Goal: Task Accomplishment & Management: Manage account settings

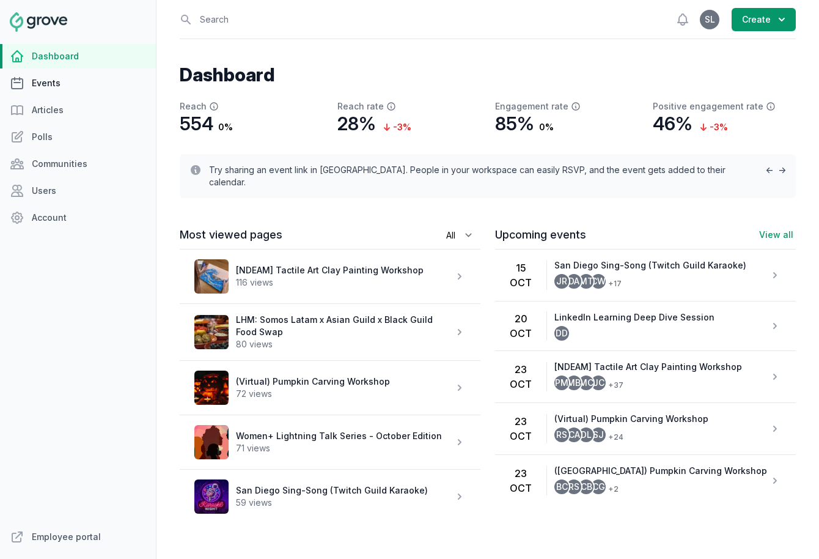
click at [54, 74] on link "Events" at bounding box center [78, 83] width 156 height 24
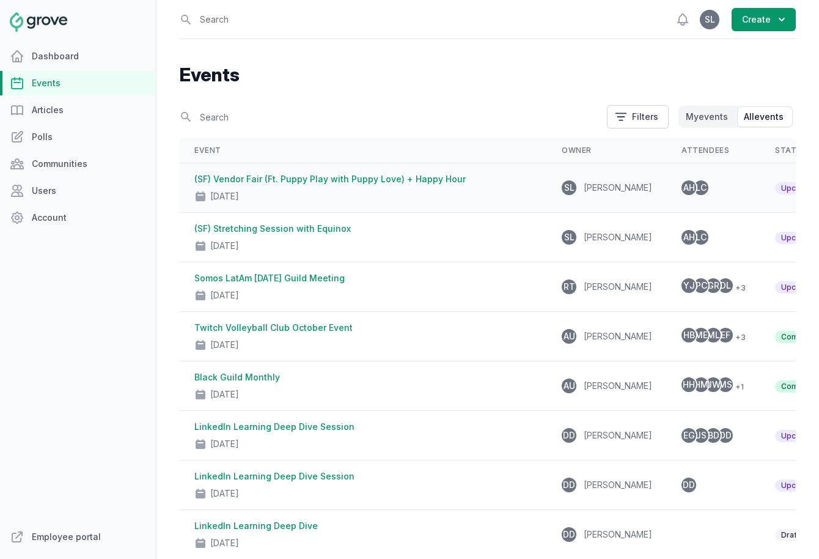
click at [298, 182] on link "(SF) Vendor Fair (Ft. Puppy Play with Puppy Love) + Happy Hour" at bounding box center [329, 179] width 271 height 10
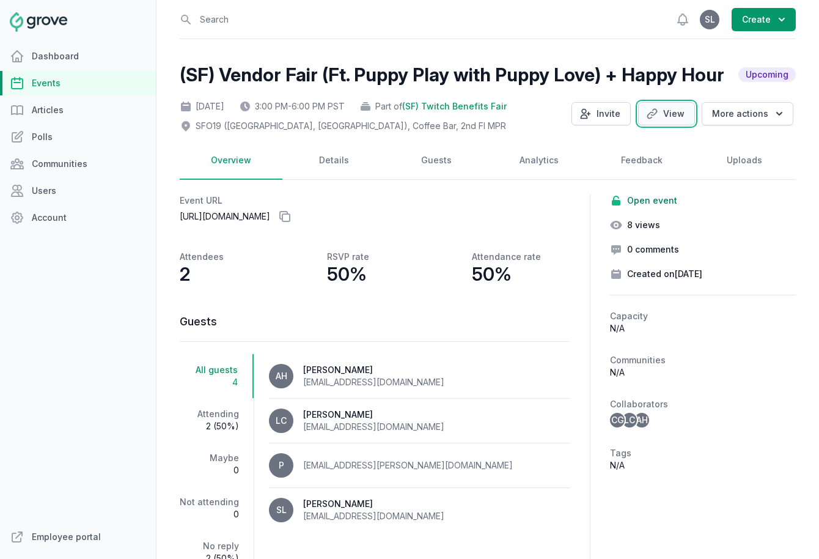
click at [662, 114] on link "View" at bounding box center [666, 113] width 57 height 23
click at [603, 109] on button "Invite" at bounding box center [600, 113] width 59 height 23
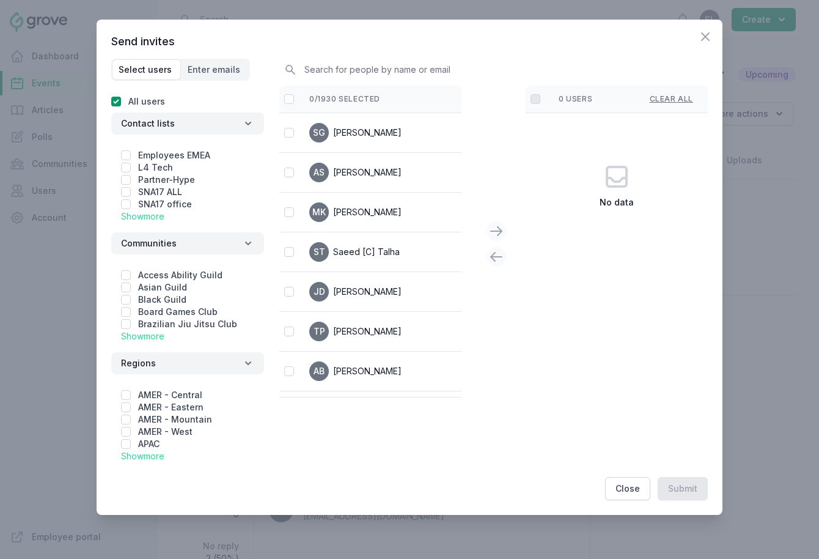
click at [141, 212] on link "Show more" at bounding box center [142, 216] width 43 height 10
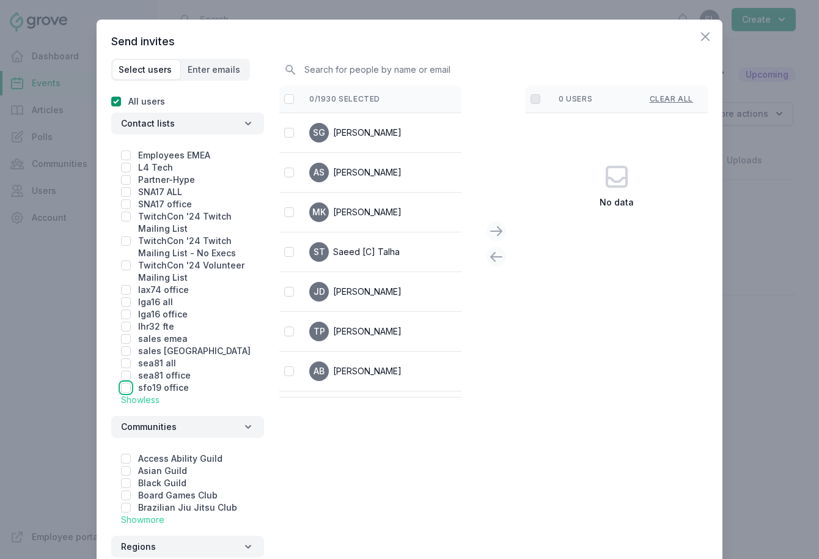
click at [124, 387] on input "checkbox" at bounding box center [126, 388] width 10 height 10
checkbox input "true"
checkbox input "false"
click at [290, 97] on input "checkbox" at bounding box center [289, 99] width 10 height 10
checkbox input "false"
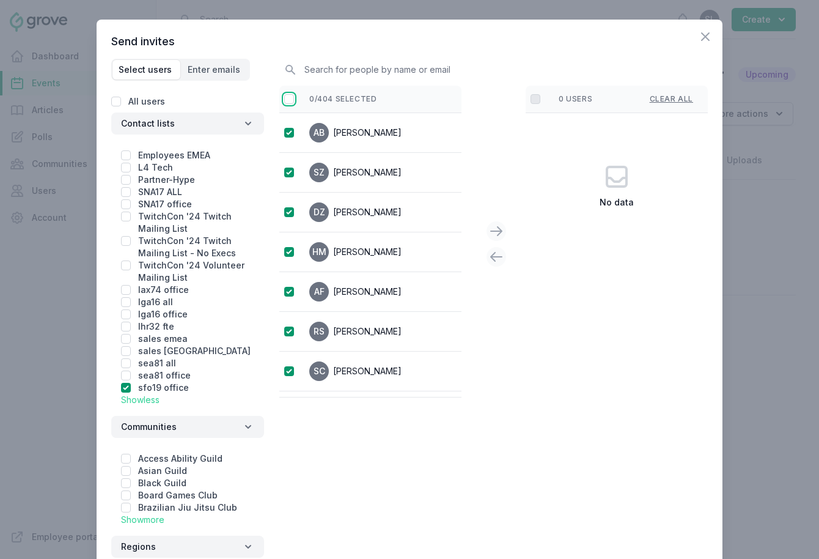
checkbox input "true"
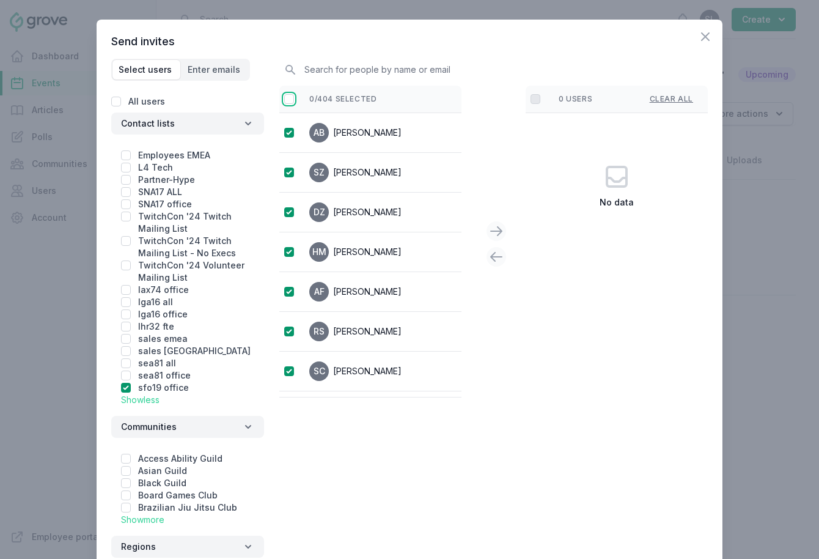
checkbox input "true"
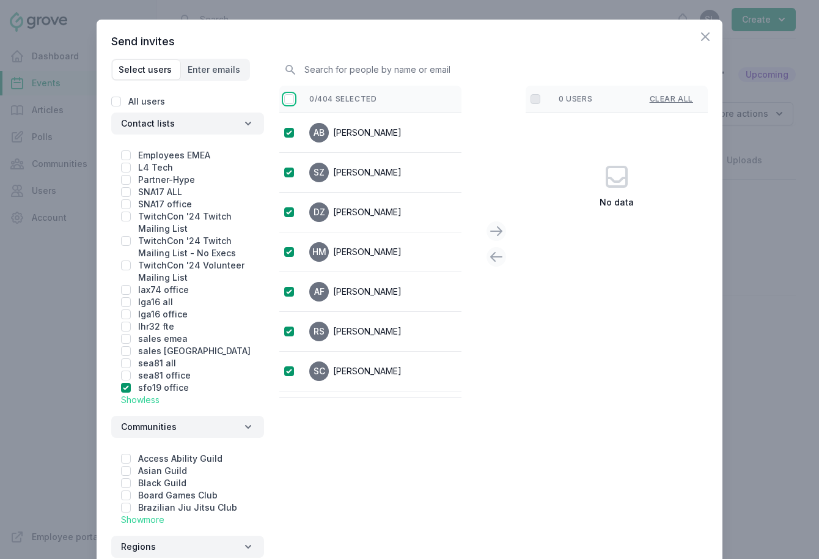
checkbox input "true"
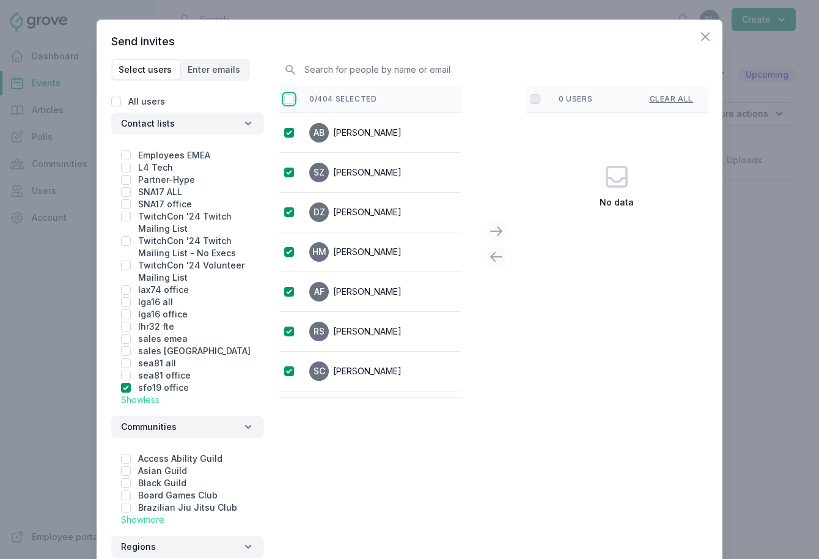
checkbox input "true"
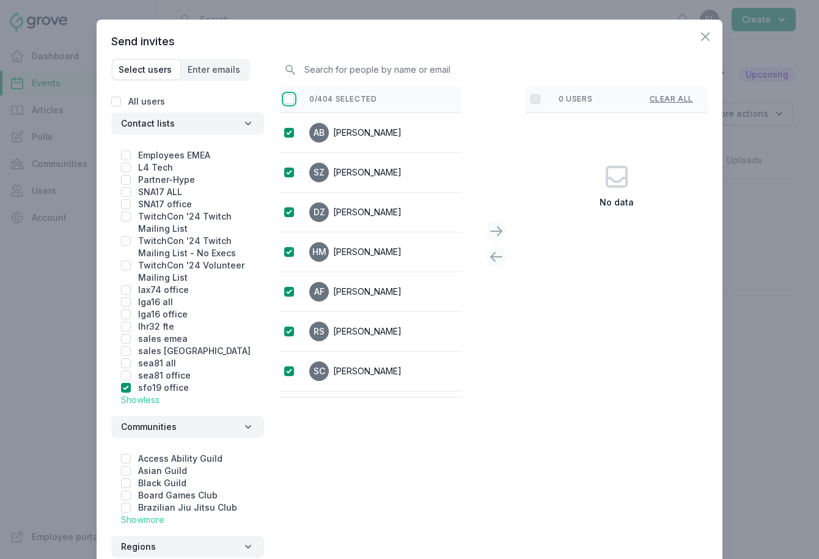
checkbox input "true"
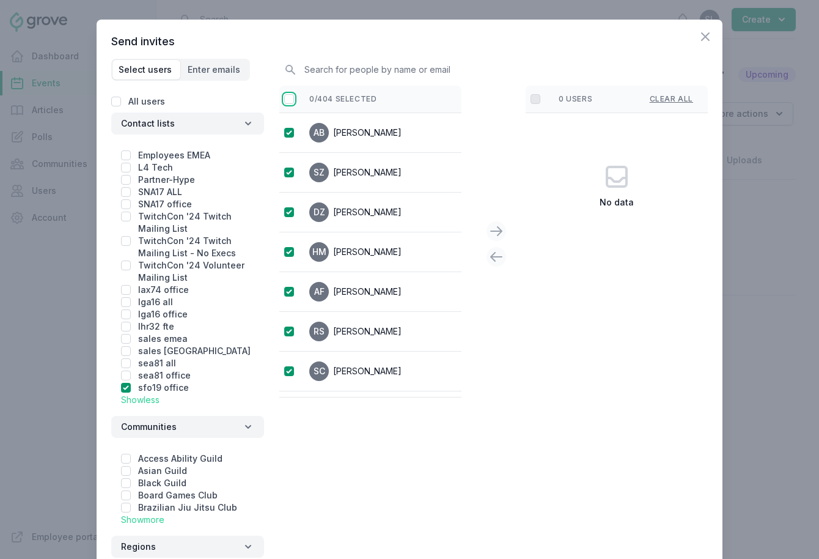
checkbox input "true"
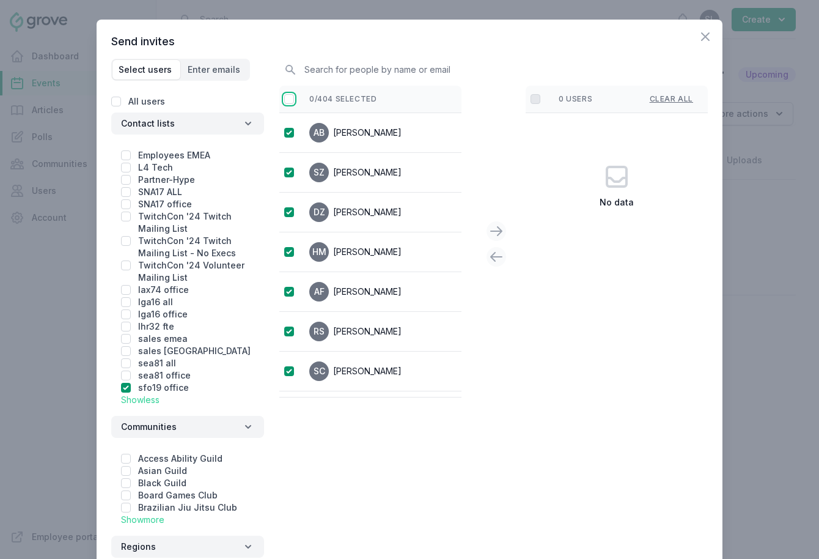
checkbox input "true"
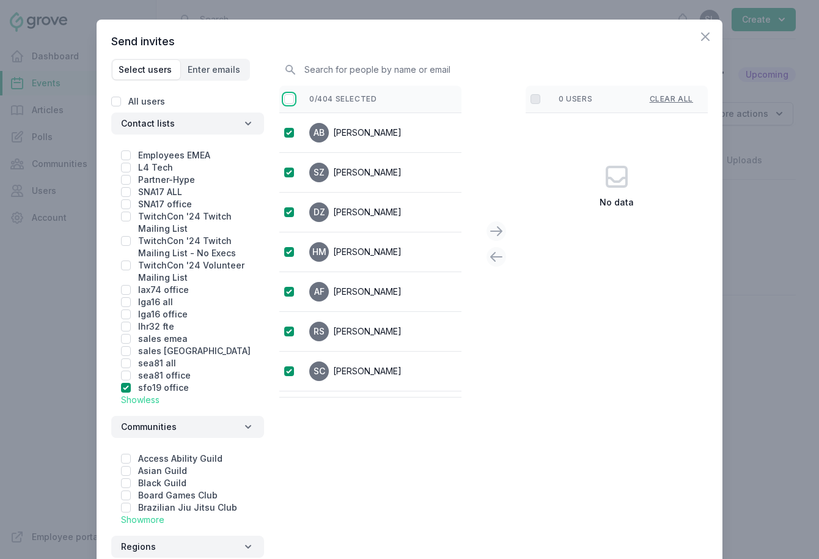
checkbox input "true"
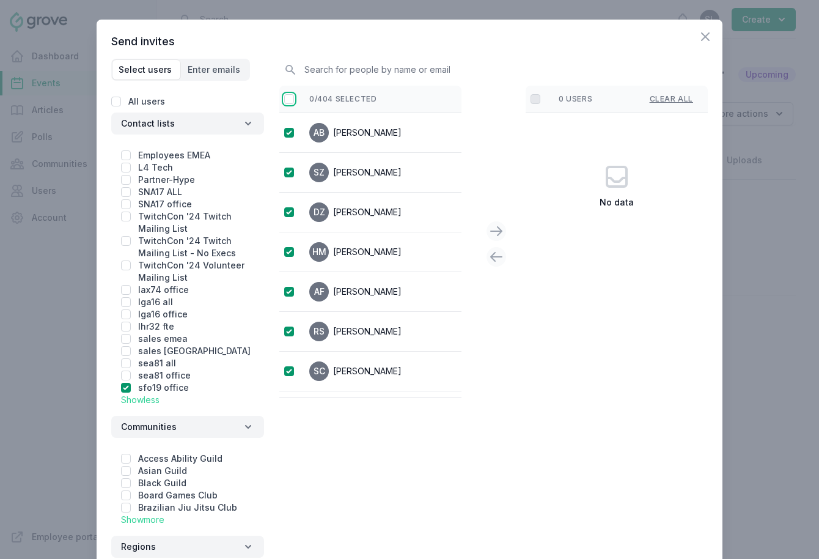
checkbox input "true"
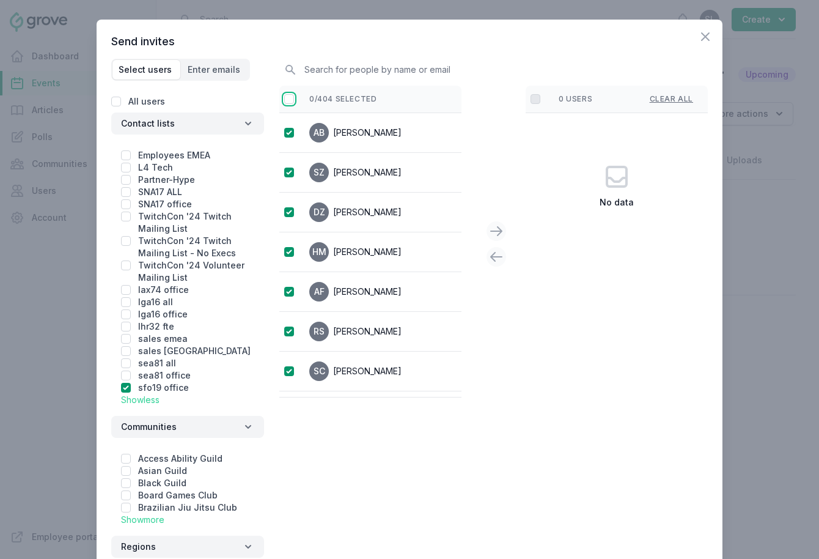
checkbox input "true"
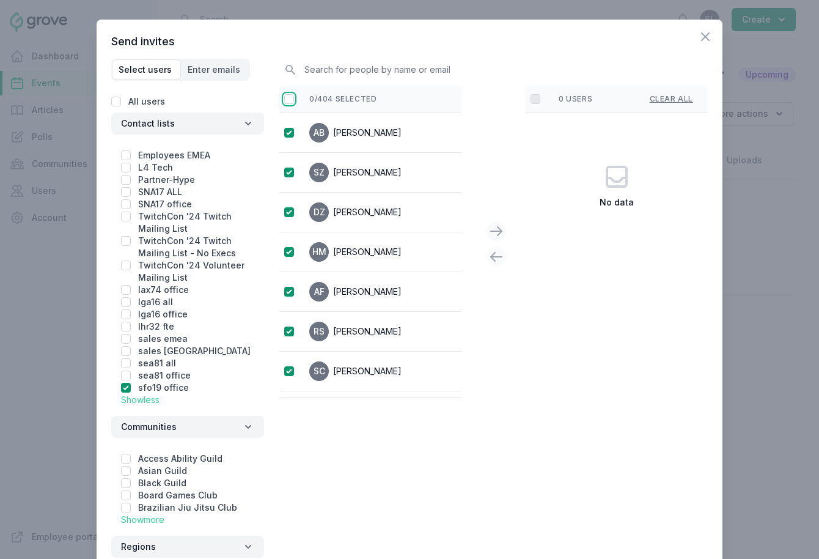
checkbox input "true"
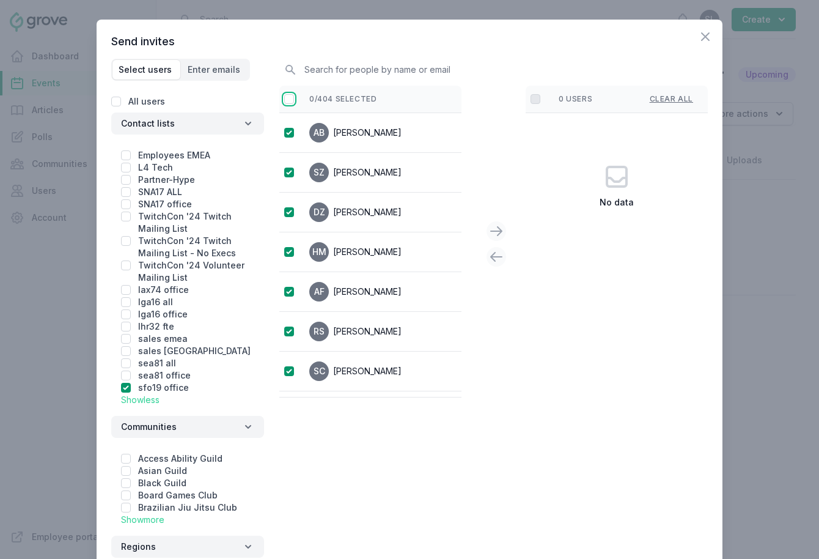
checkbox input "true"
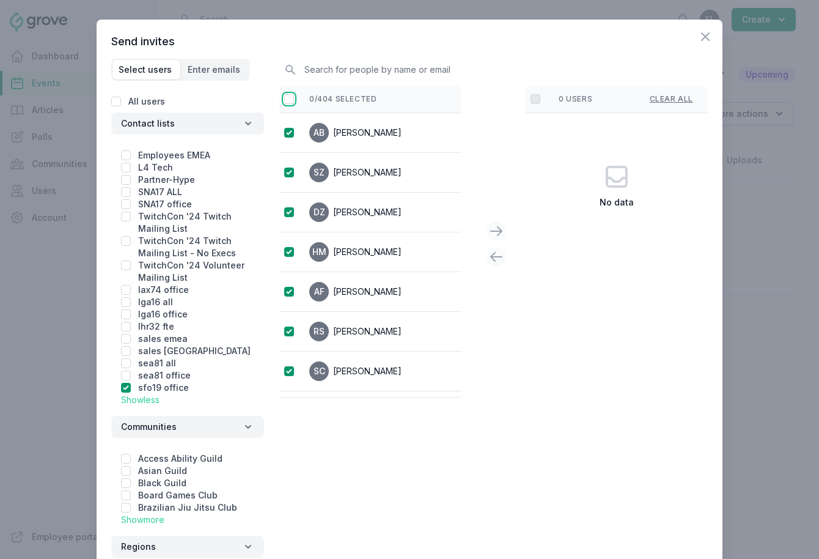
checkbox input "true"
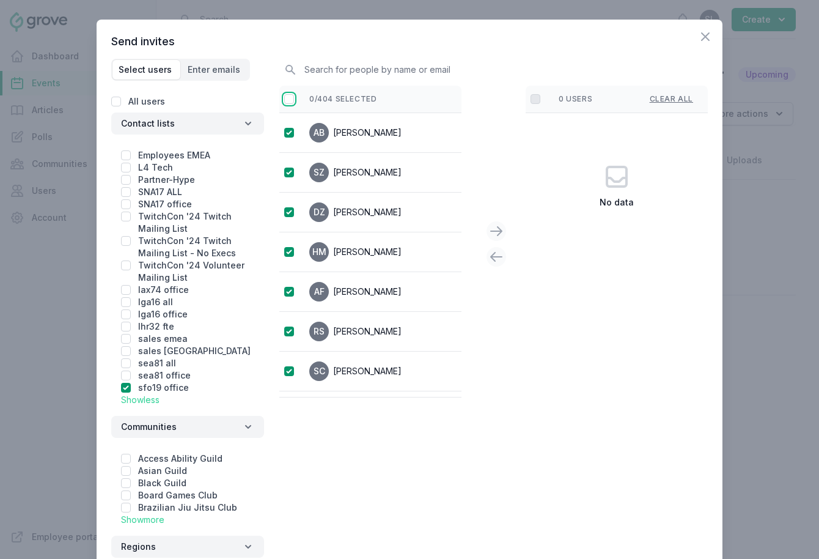
checkbox input "true"
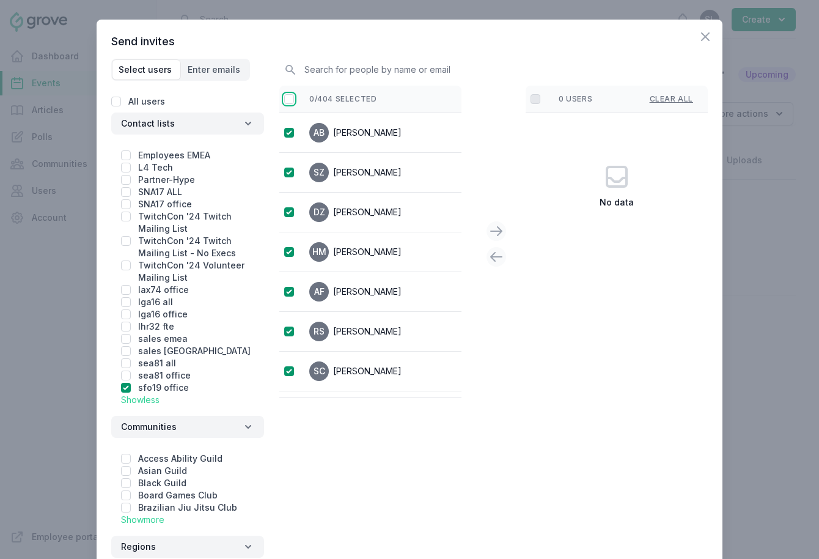
checkbox input "true"
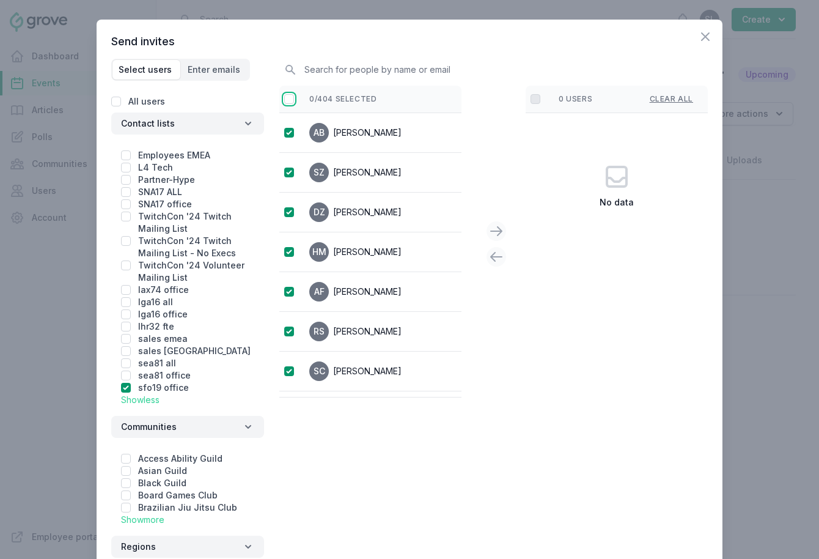
checkbox input "true"
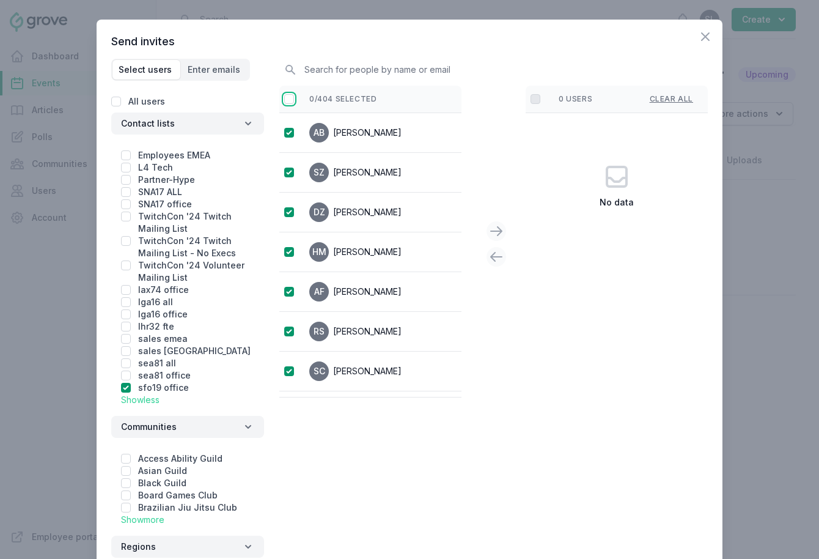
checkbox input "true"
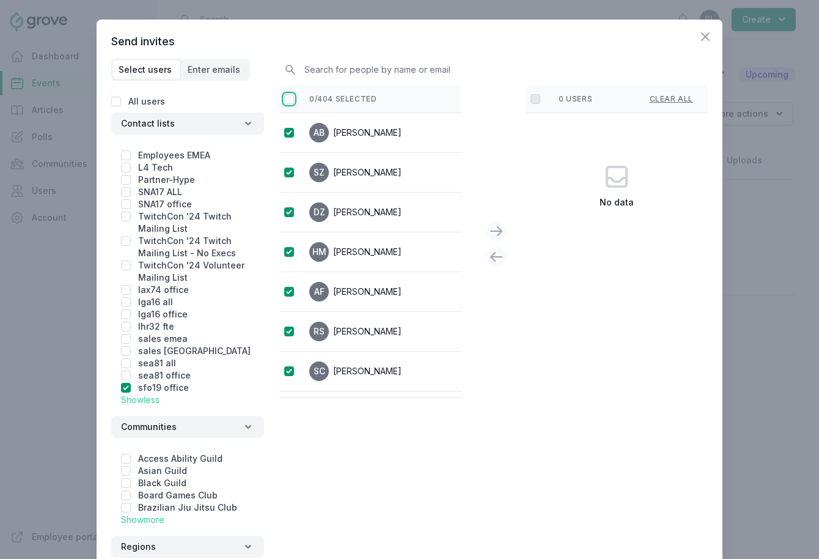
checkbox input "true"
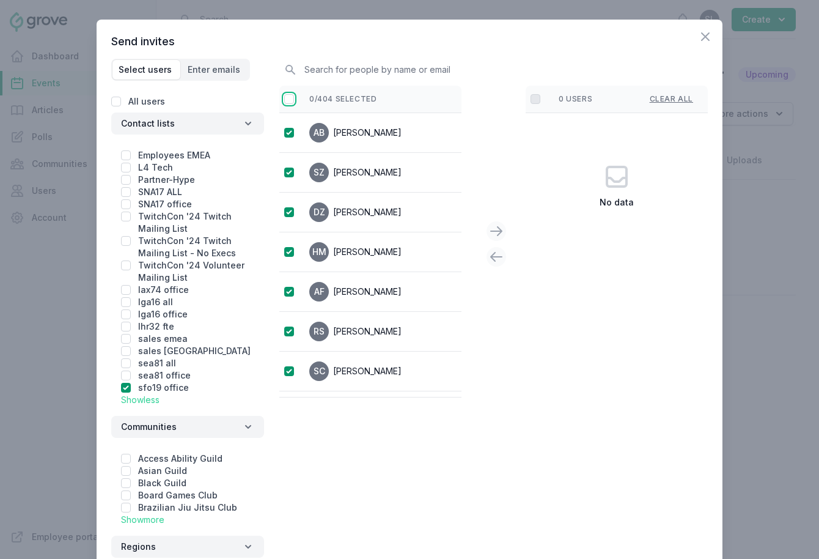
checkbox input "true"
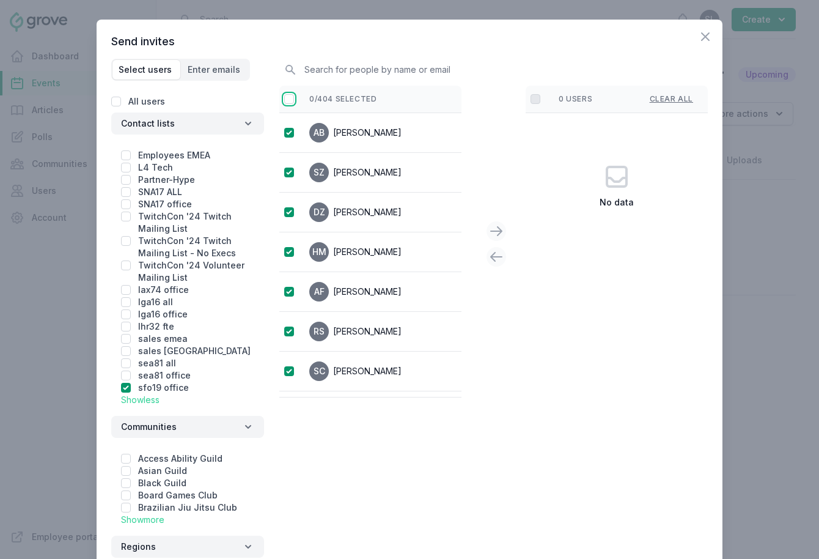
checkbox input "true"
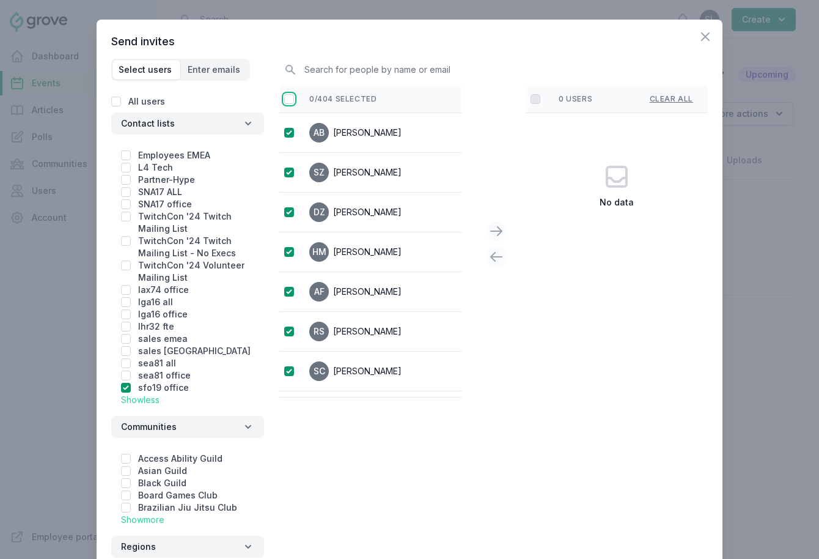
checkbox input "true"
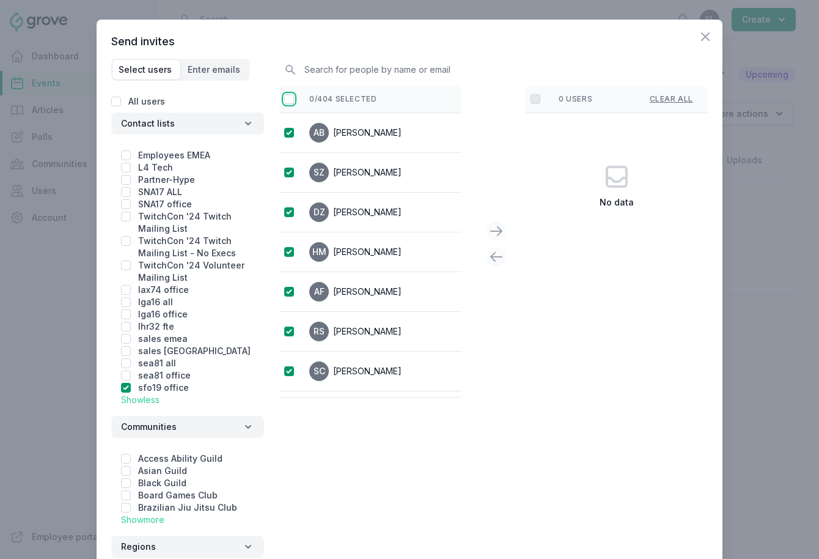
checkbox input "true"
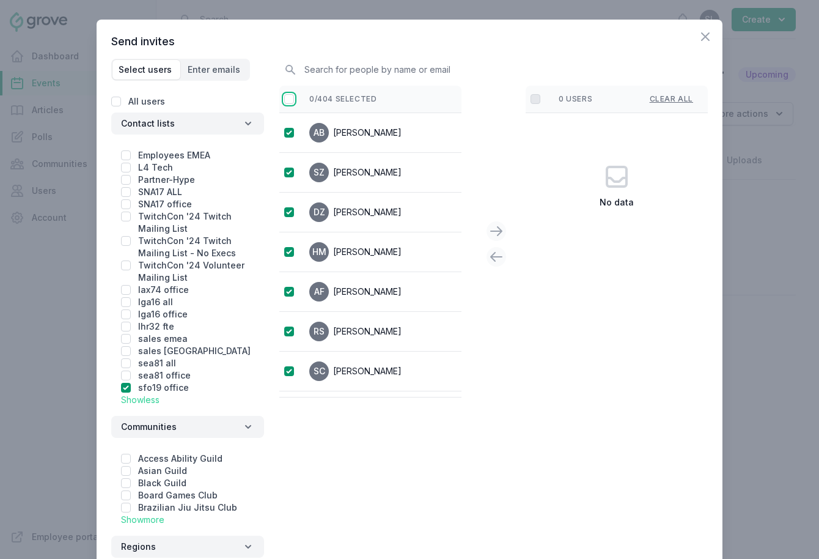
checkbox input "true"
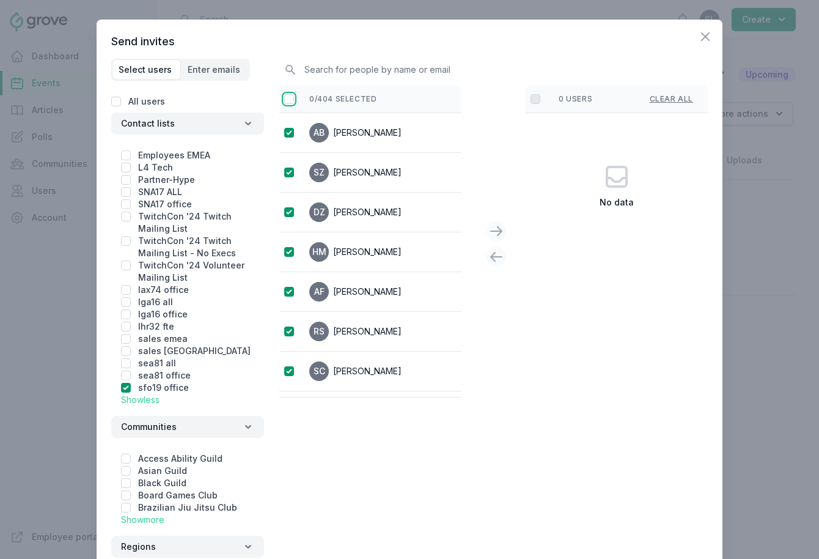
checkbox input "true"
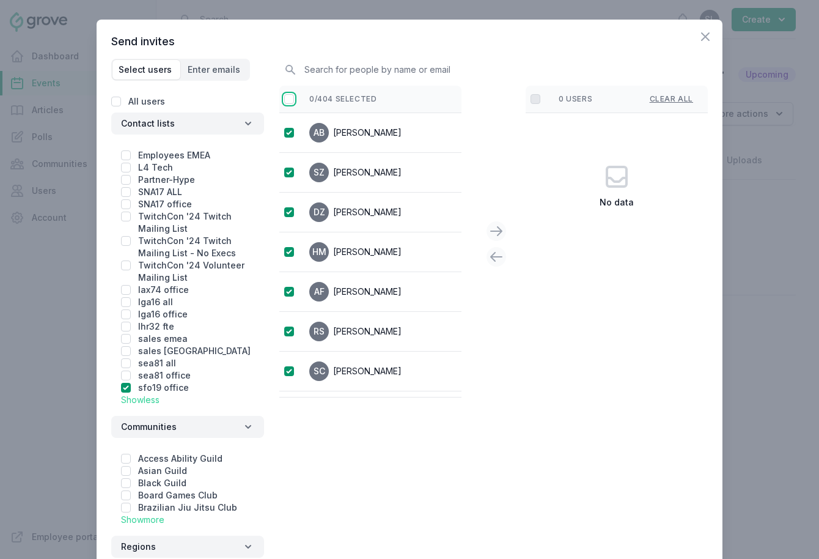
checkbox input "true"
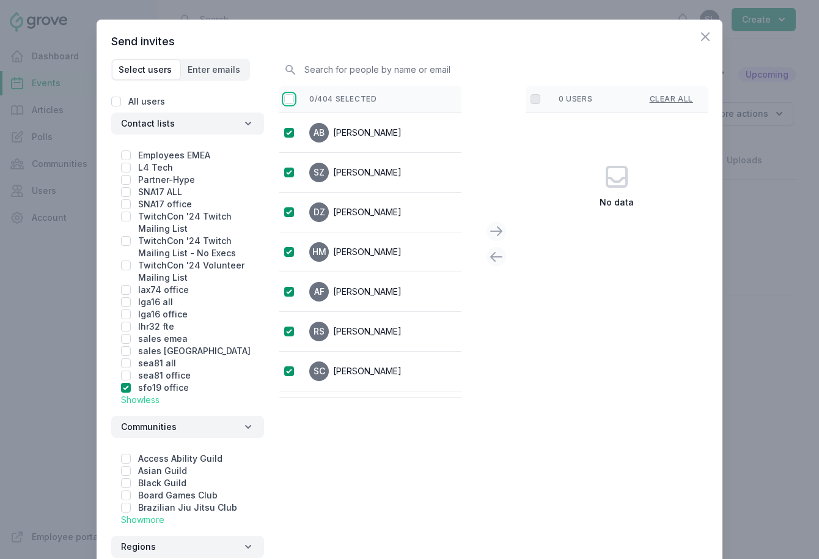
checkbox input "true"
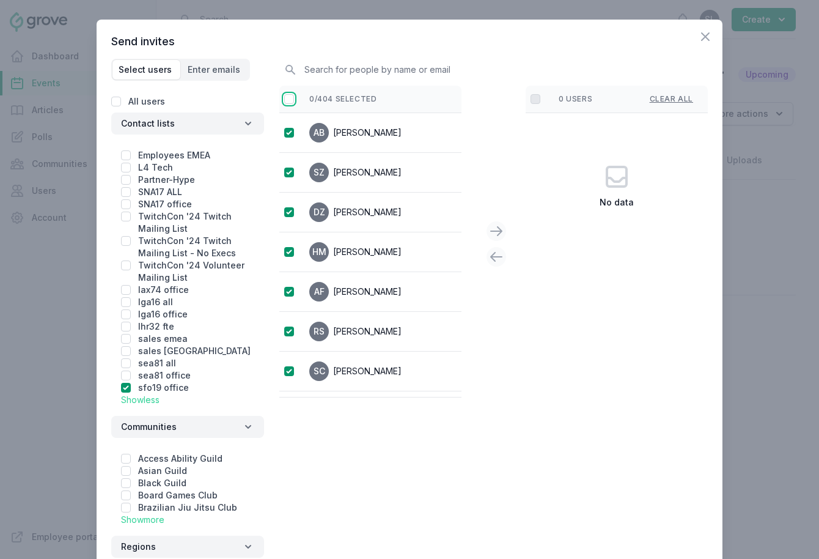
checkbox input "true"
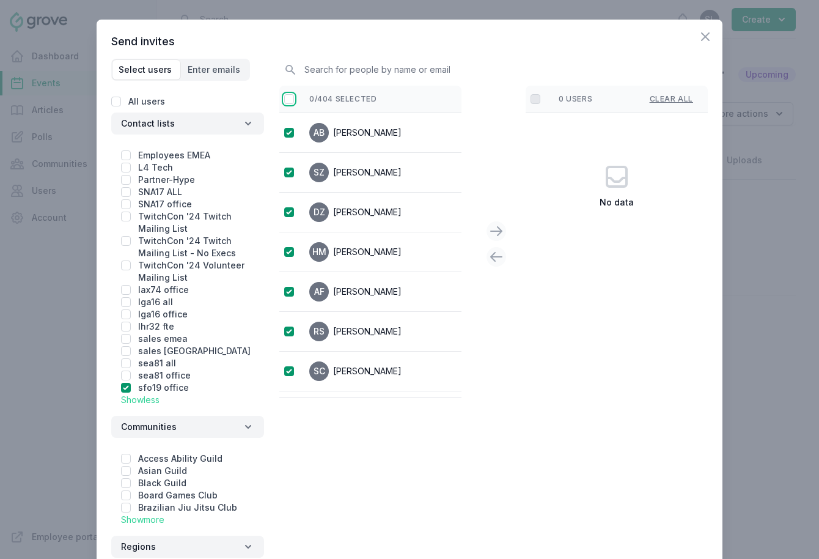
checkbox input "true"
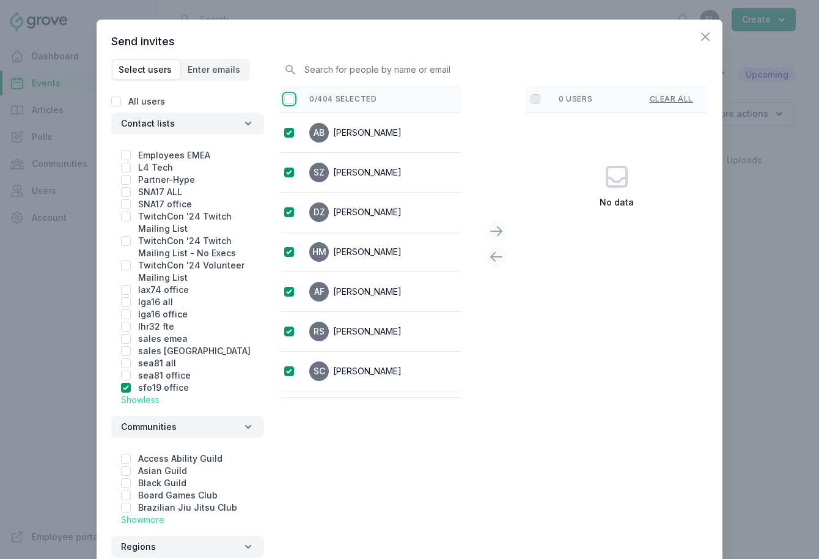
checkbox input "true"
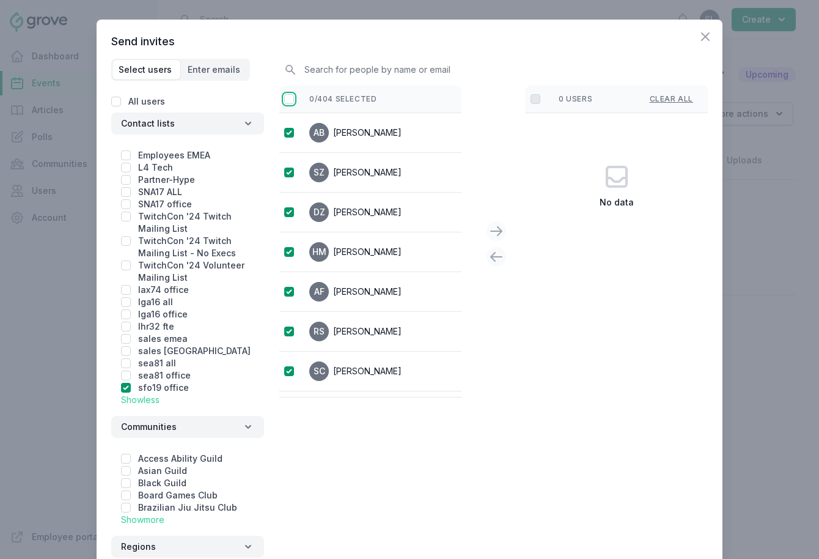
checkbox input "true"
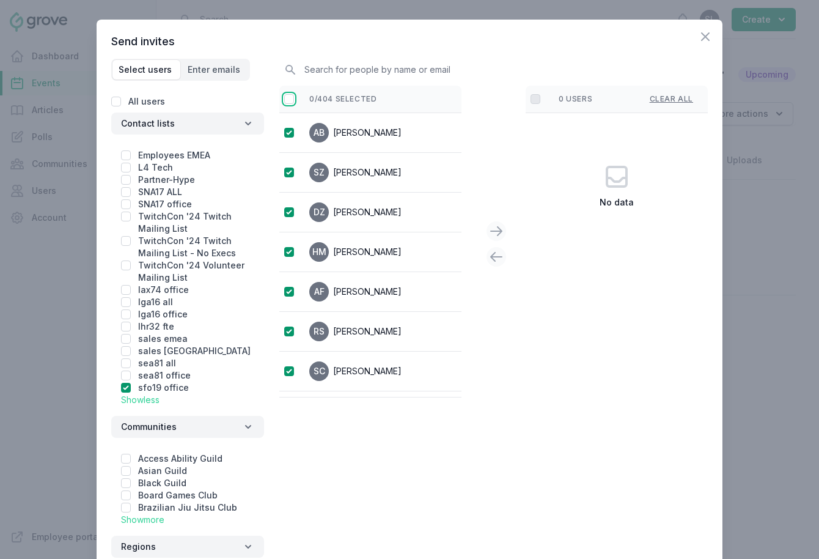
checkbox input "true"
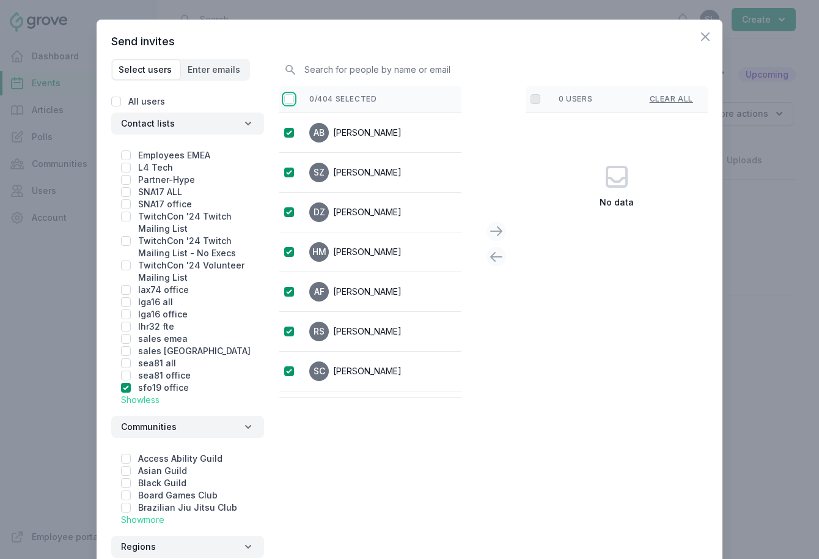
checkbox input "true"
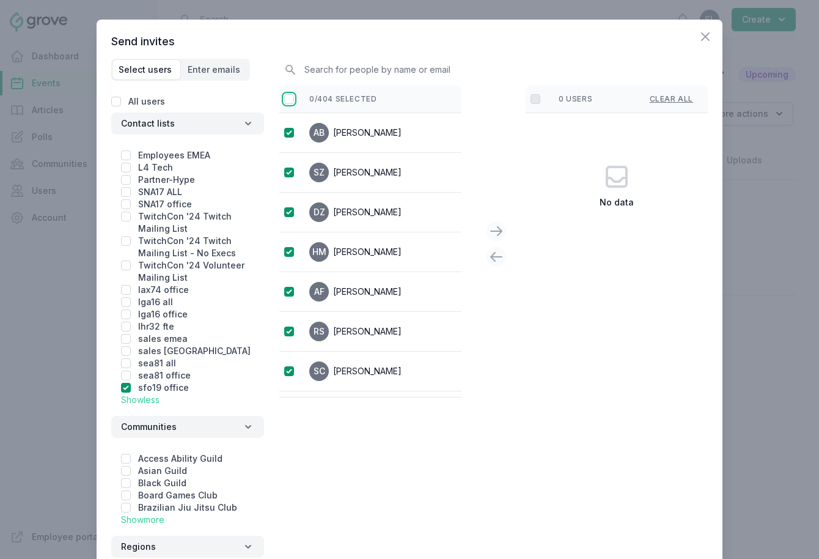
checkbox input "true"
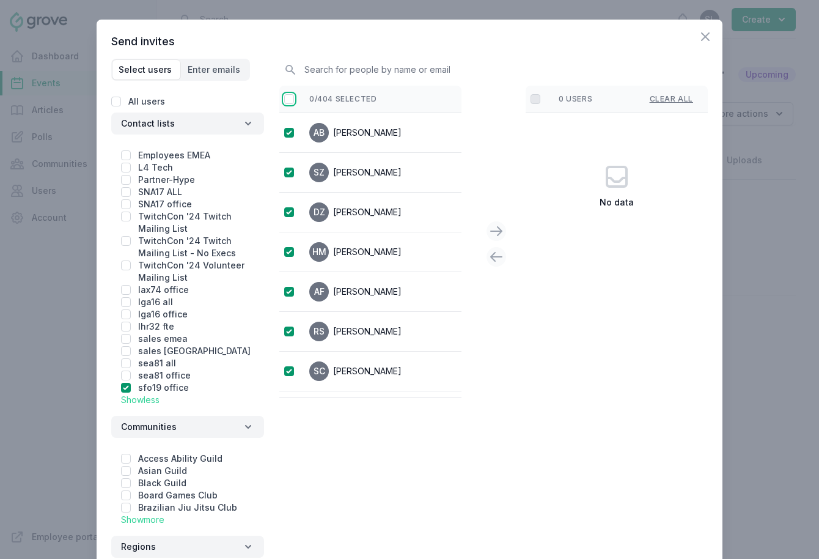
checkbox input "true"
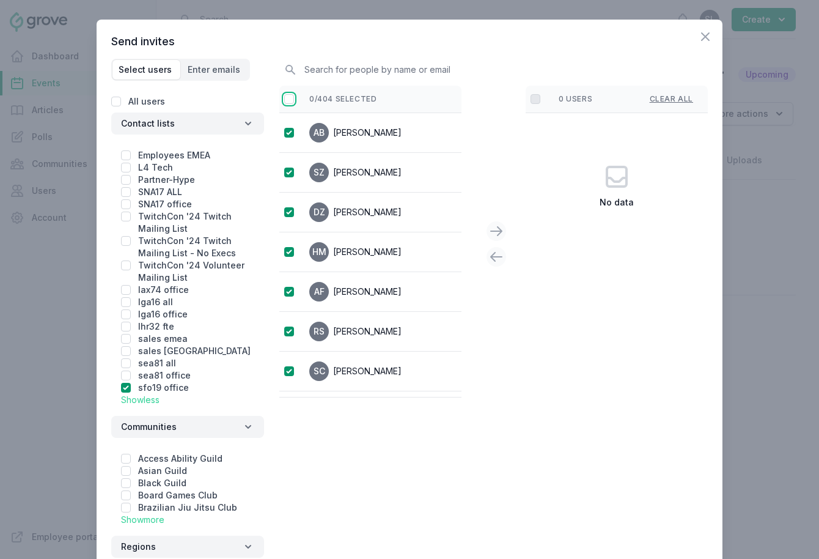
checkbox input "true"
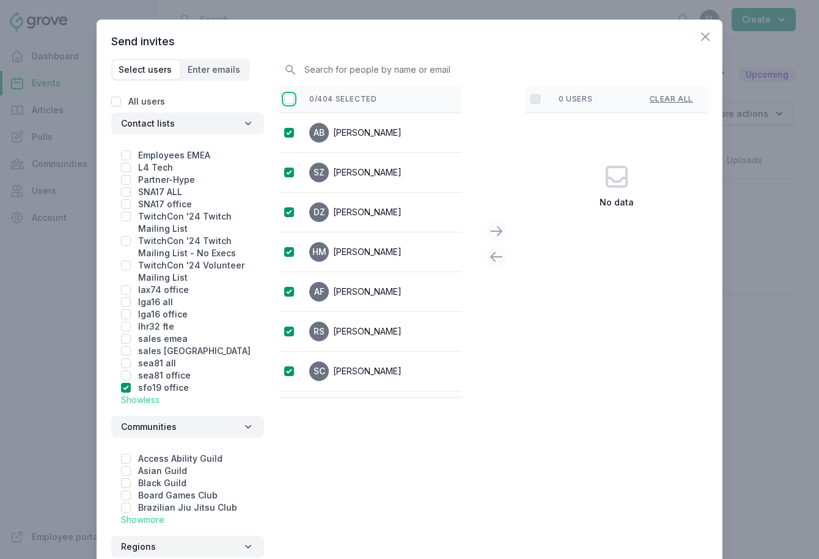
checkbox input "true"
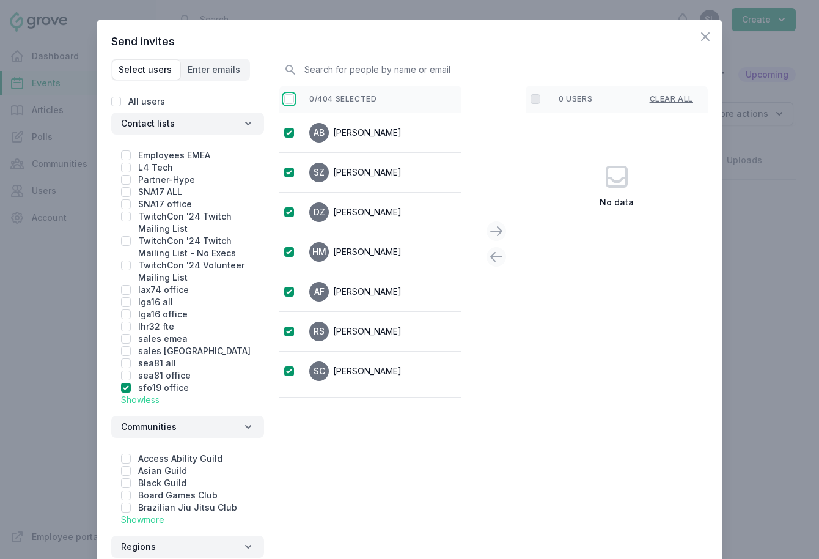
checkbox input "true"
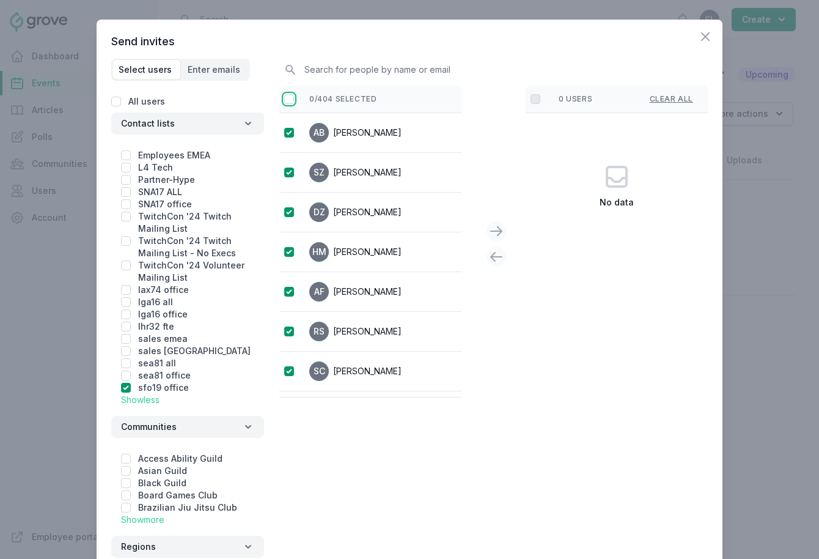
checkbox input "true"
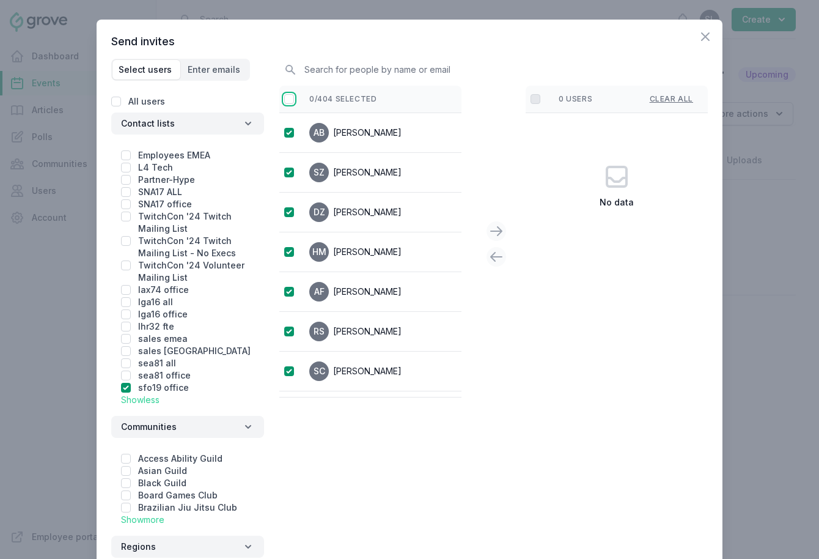
checkbox input "true"
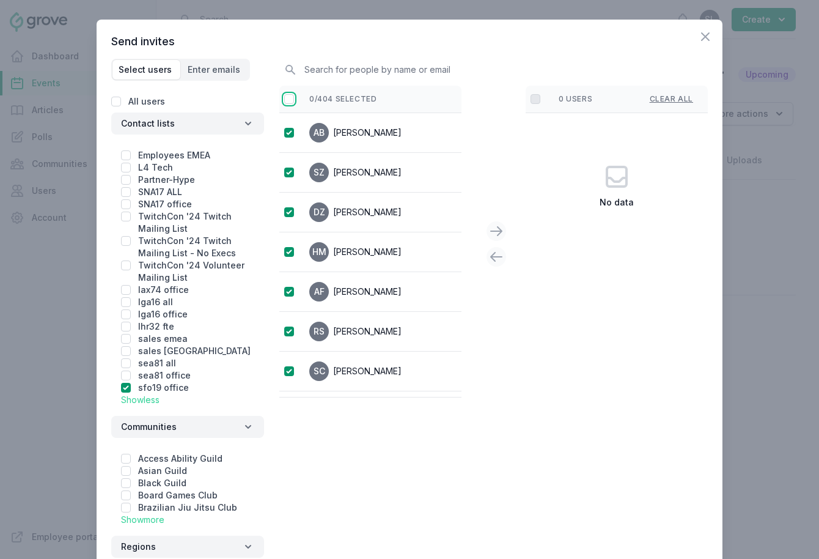
checkbox input "true"
click at [493, 232] on icon at bounding box center [496, 231] width 15 height 15
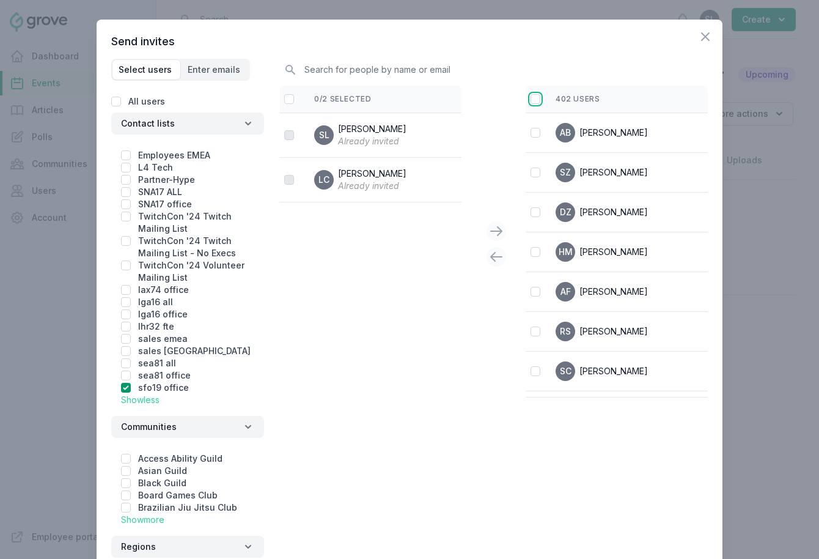
click at [532, 101] on input "checkbox" at bounding box center [535, 99] width 10 height 10
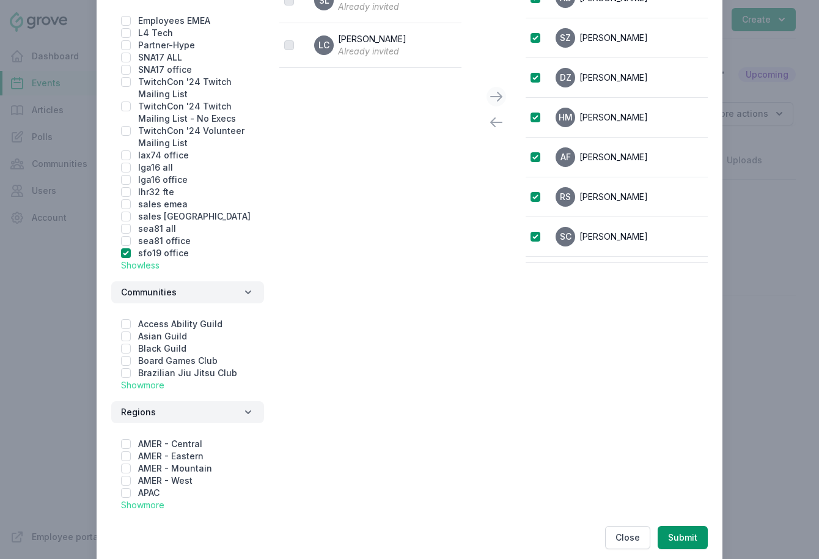
scroll to position [159, 0]
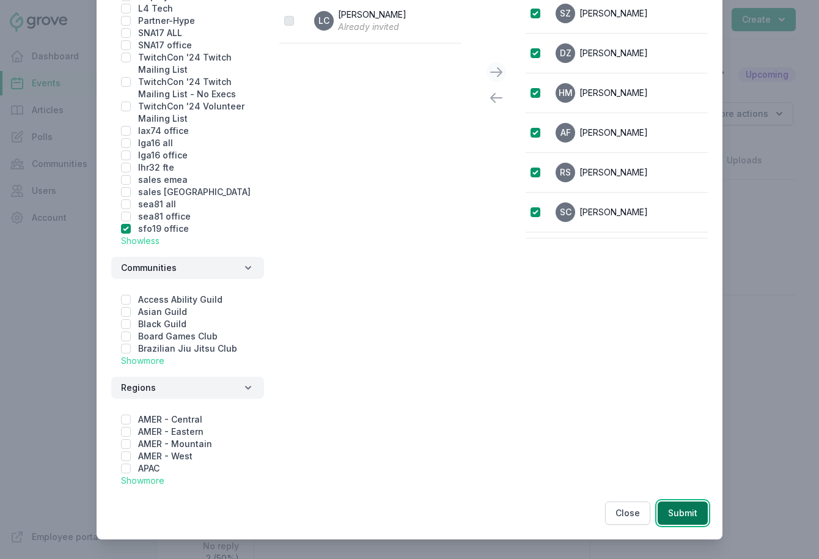
click at [676, 511] on button "Submit" at bounding box center [683, 512] width 50 height 23
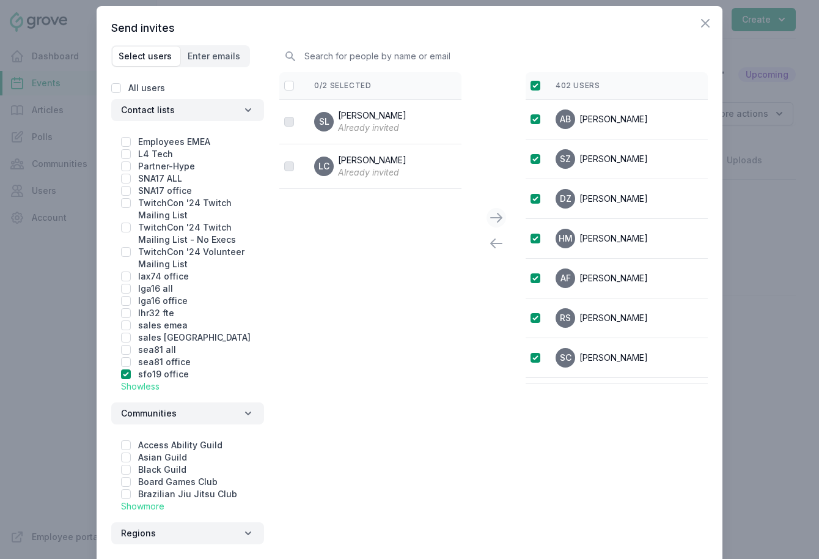
scroll to position [0, 0]
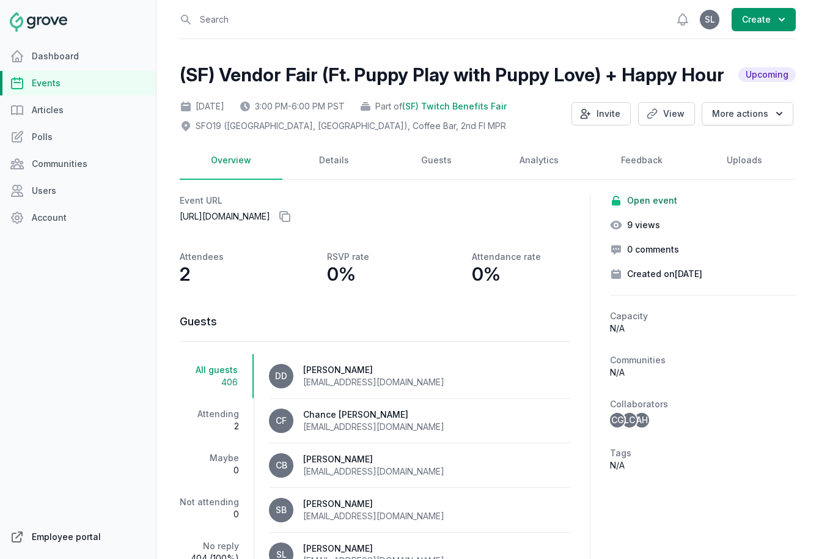
click at [57, 532] on link "Employee portal" at bounding box center [78, 536] width 156 height 24
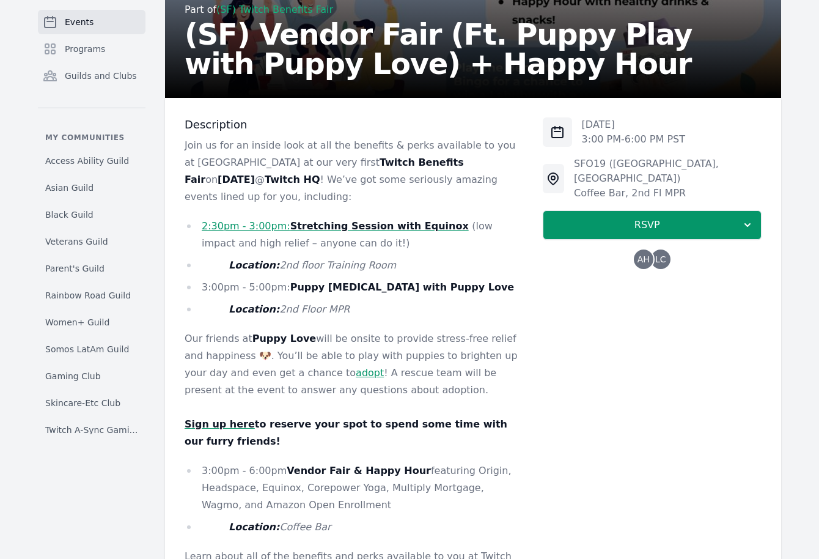
scroll to position [217, 0]
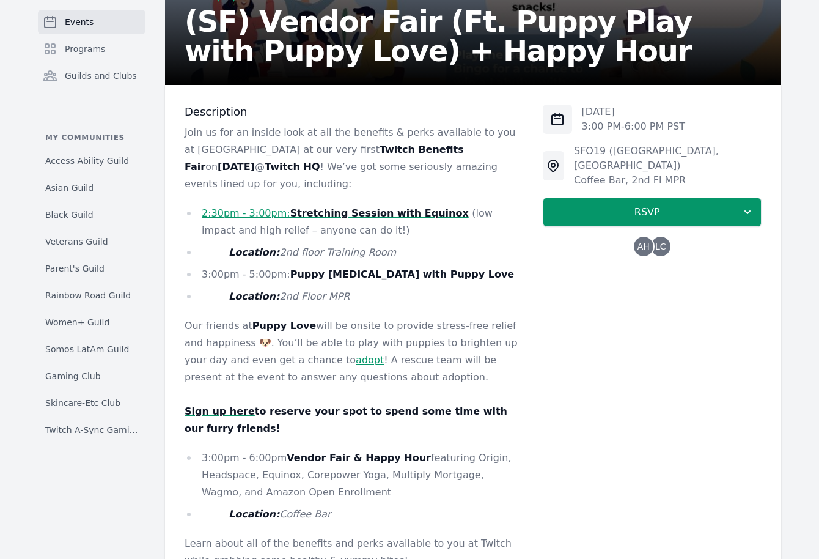
click at [358, 207] on strong "Stretching Session with Equinox" at bounding box center [379, 213] width 178 height 12
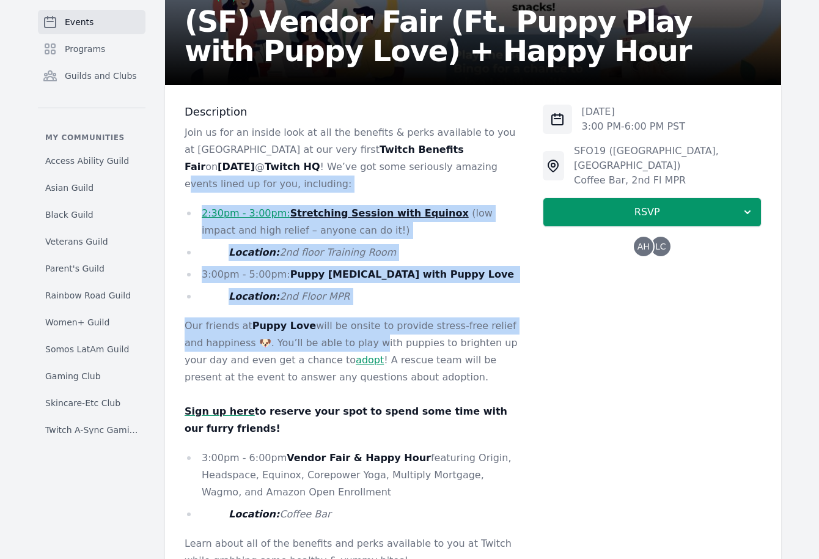
drag, startPoint x: 343, startPoint y: 163, endPoint x: 346, endPoint y: 317, distance: 154.0
click at [347, 318] on div "Join us for an inside look at all the benefits & perks available to you at Twit…" at bounding box center [354, 398] width 339 height 548
click at [346, 317] on p "Our friends at Puppy Love will be onsite to provide stress-free relief and happ…" at bounding box center [354, 351] width 339 height 68
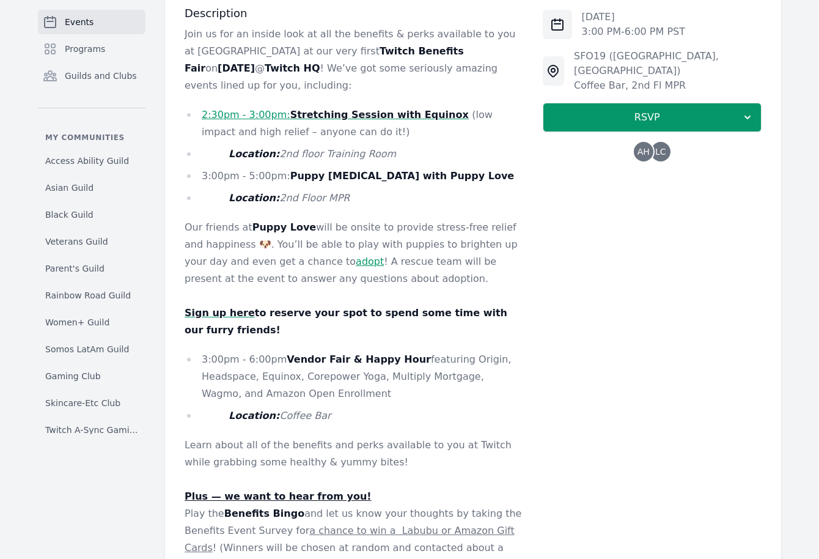
scroll to position [0, 0]
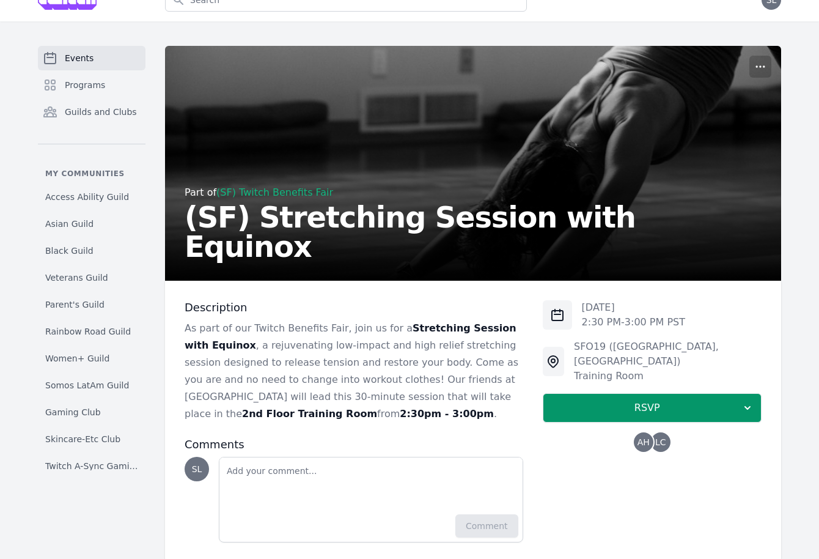
scroll to position [30, 0]
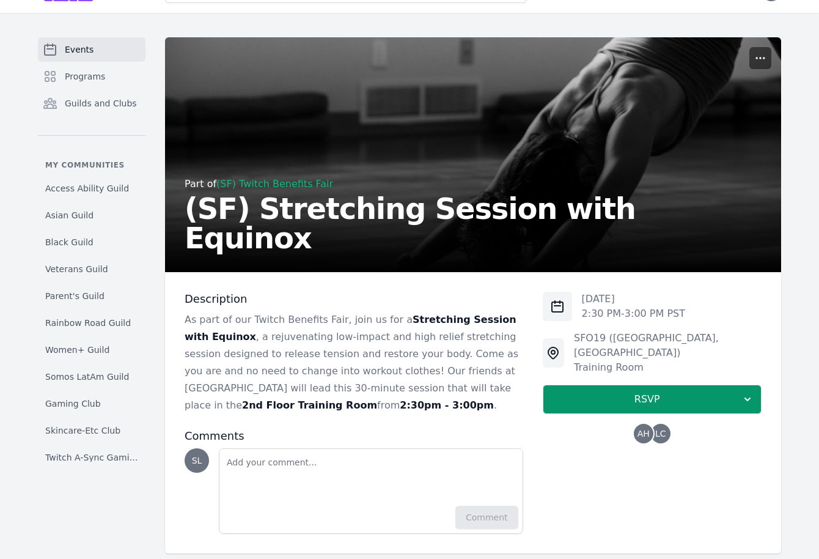
click at [766, 57] on icon "button" at bounding box center [760, 58] width 12 height 12
click at [756, 89] on button "Manage" at bounding box center [703, 87] width 132 height 22
click at [91, 76] on span "Programs" at bounding box center [85, 76] width 40 height 12
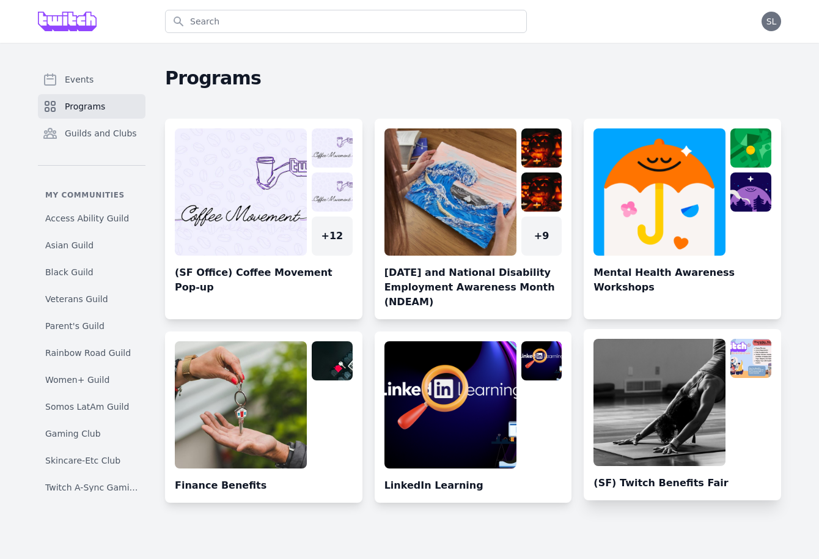
click at [633, 408] on link at bounding box center [682, 419] width 197 height 161
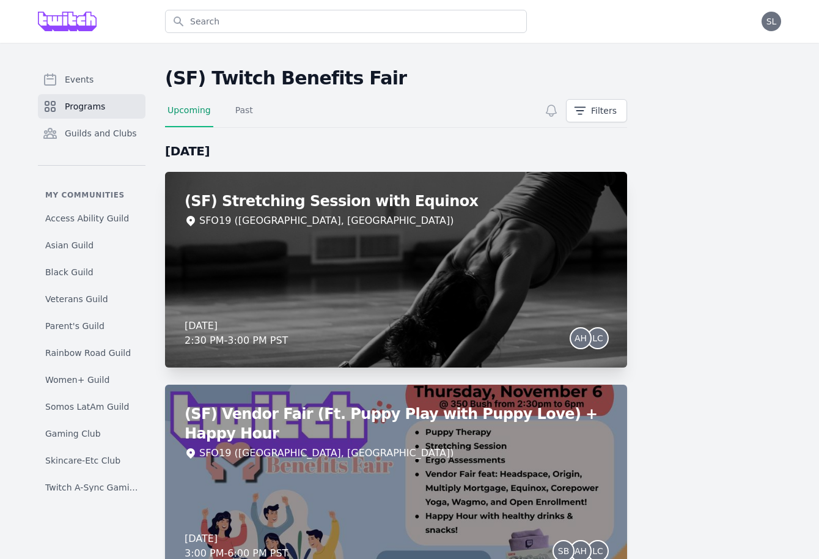
scroll to position [70, 0]
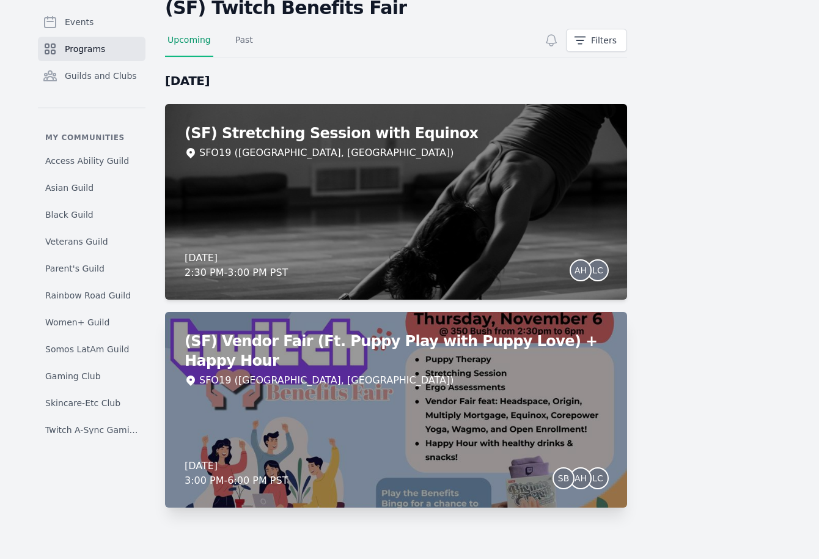
click at [441, 375] on div "(SF) Vendor Fair (Ft. Puppy Play with Puppy Love) + Happy Hour SFO19 (San Franc…" at bounding box center [396, 410] width 462 height 196
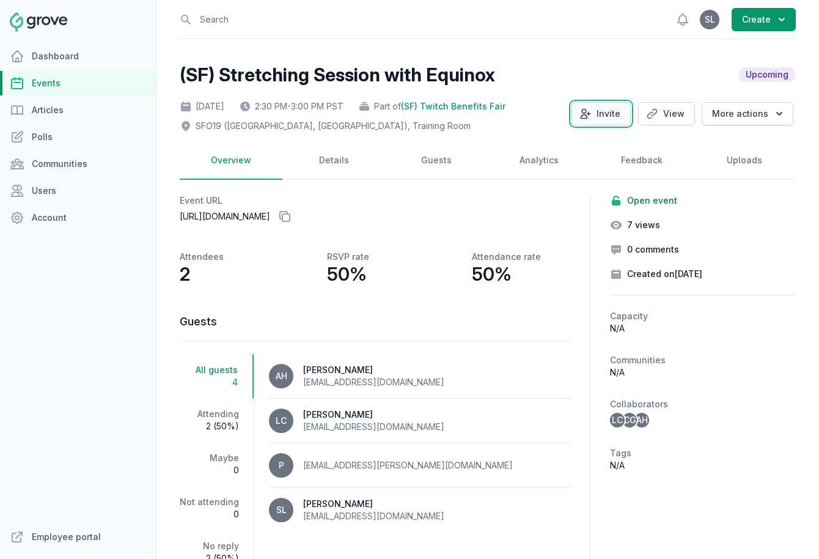
click at [597, 116] on button "Invite" at bounding box center [600, 113] width 59 height 23
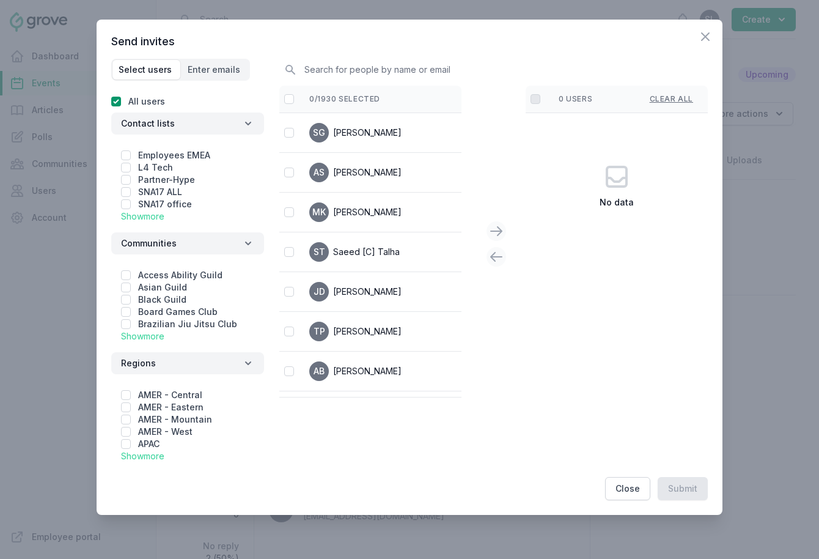
click at [150, 214] on link "Show more" at bounding box center [142, 216] width 43 height 10
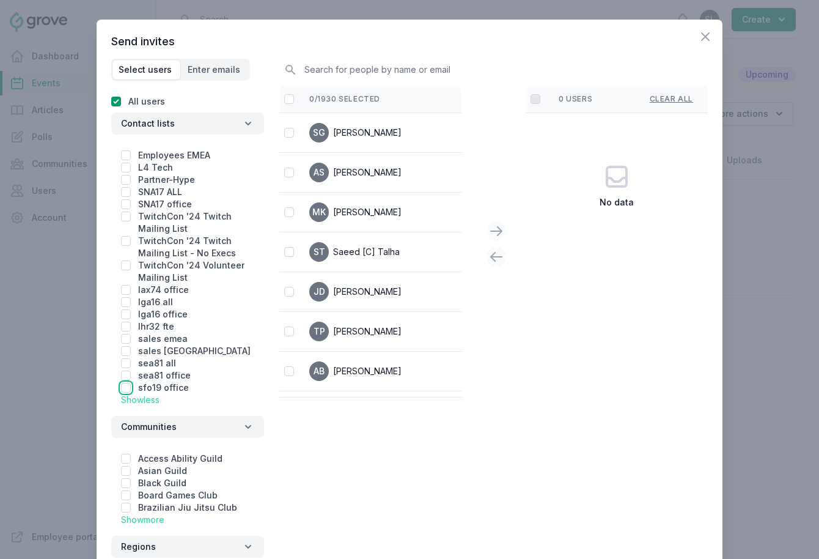
click at [127, 387] on input "checkbox" at bounding box center [126, 388] width 10 height 10
checkbox input "true"
checkbox input "false"
click at [288, 96] on input "checkbox" at bounding box center [289, 99] width 10 height 10
checkbox input "false"
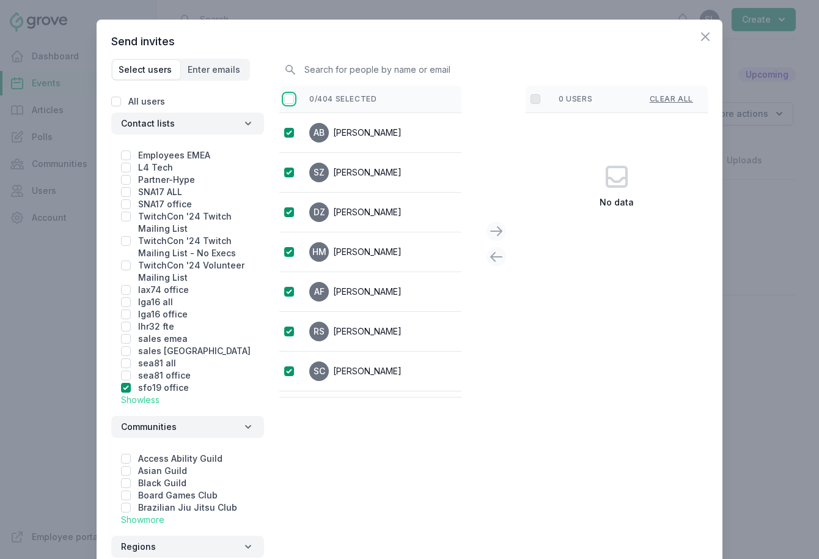
checkbox input "true"
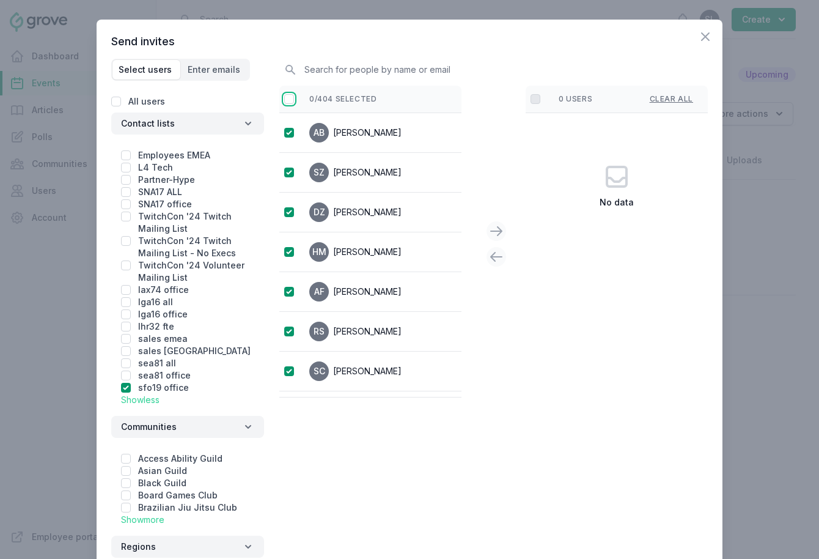
checkbox input "true"
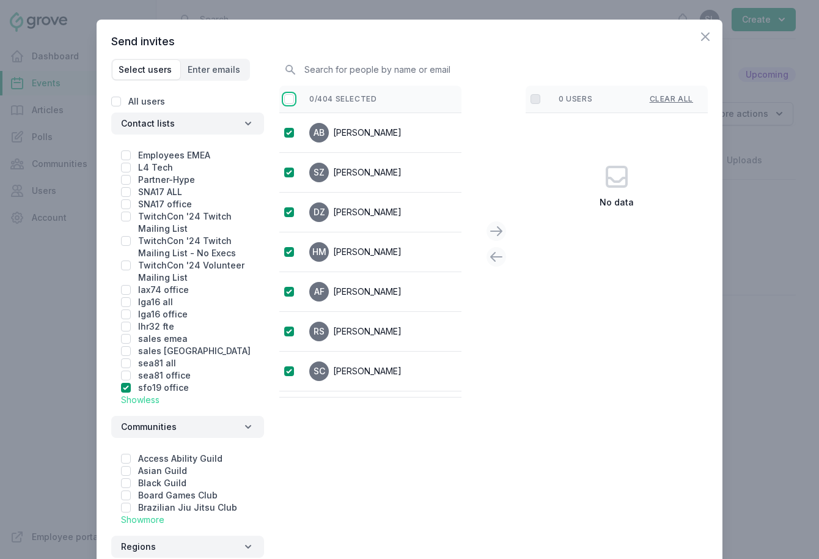
checkbox input "true"
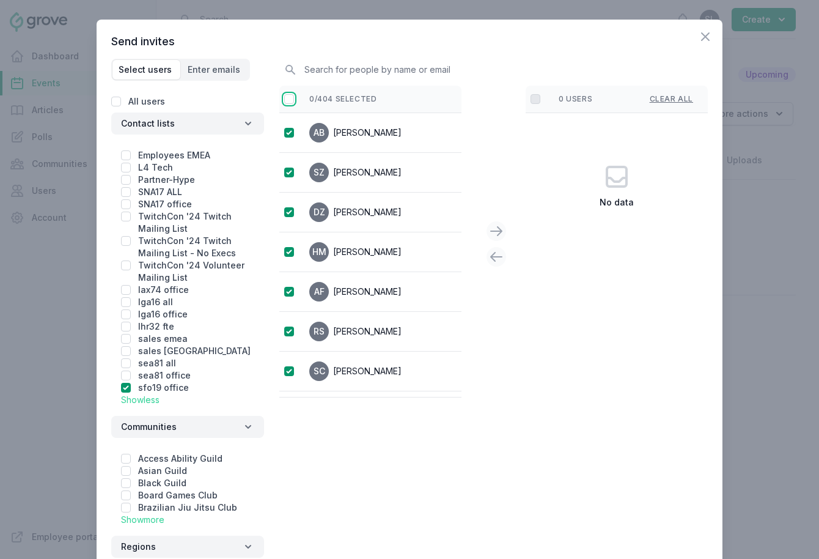
checkbox input "true"
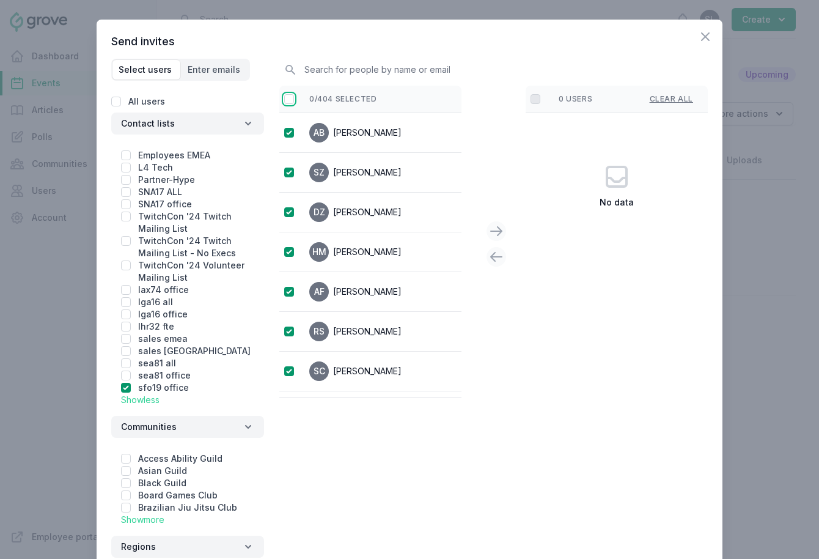
checkbox input "true"
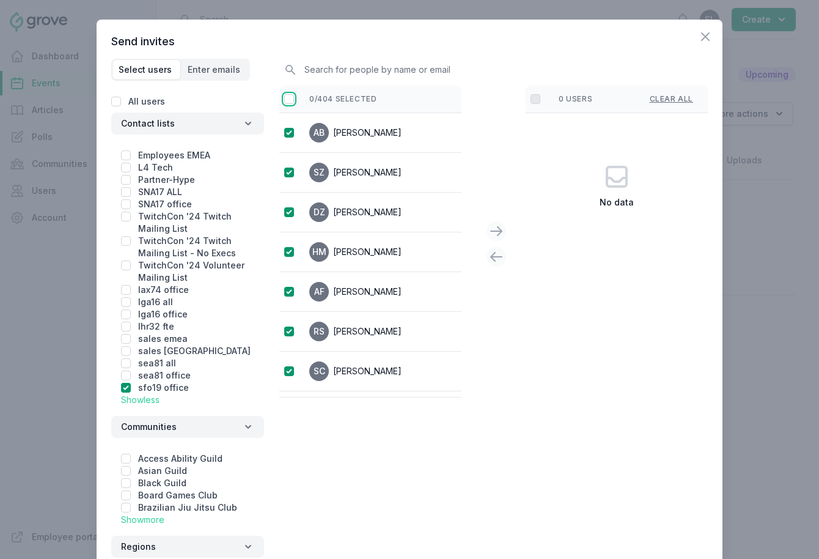
checkbox input "true"
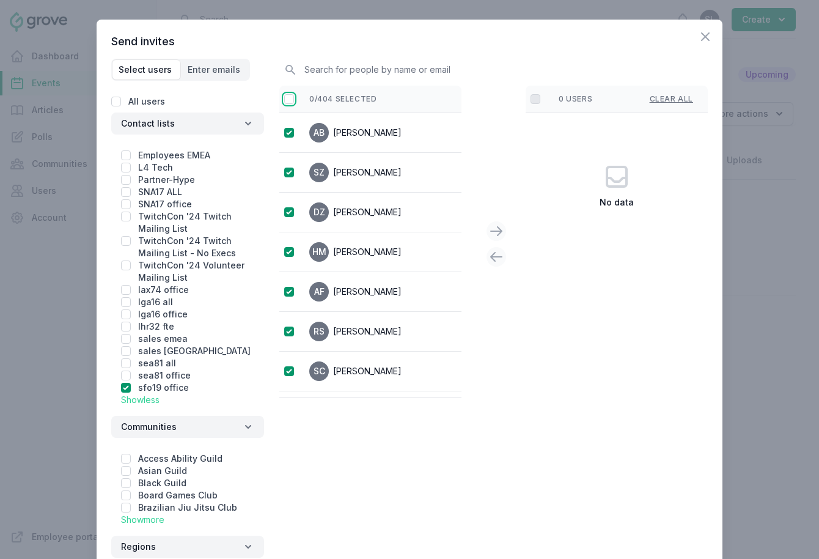
checkbox input "true"
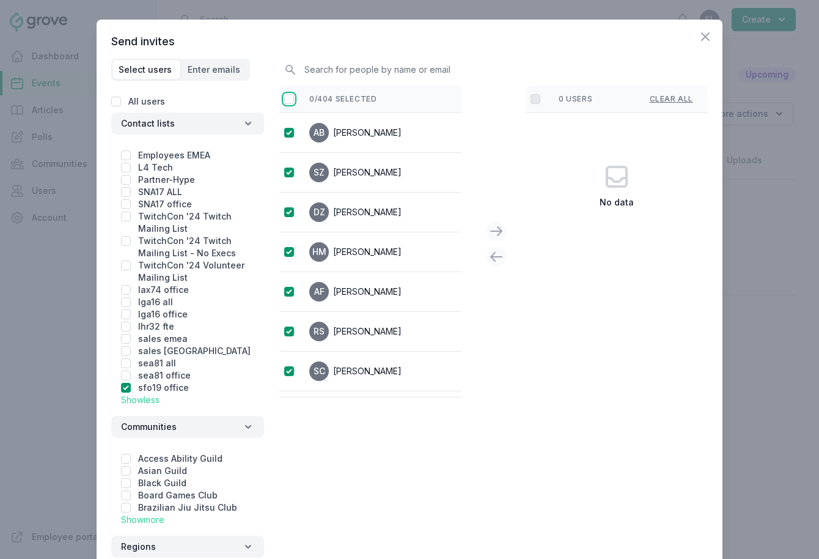
checkbox input "true"
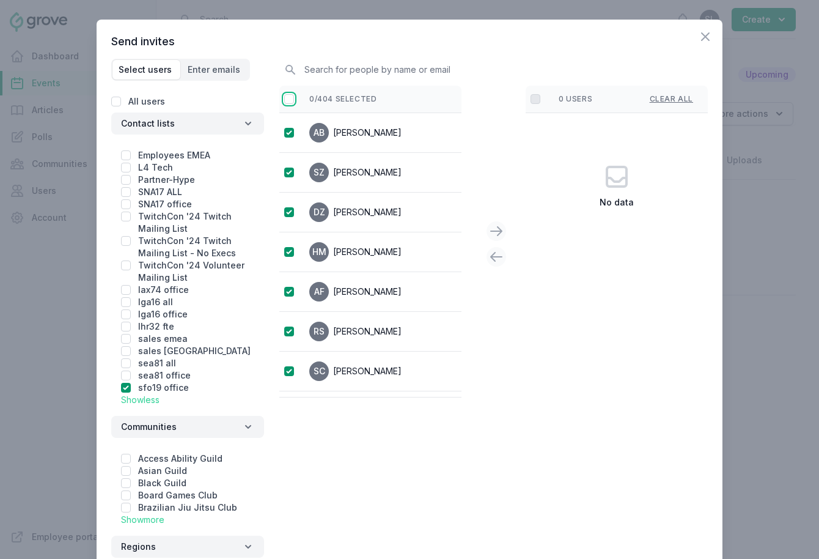
checkbox input "true"
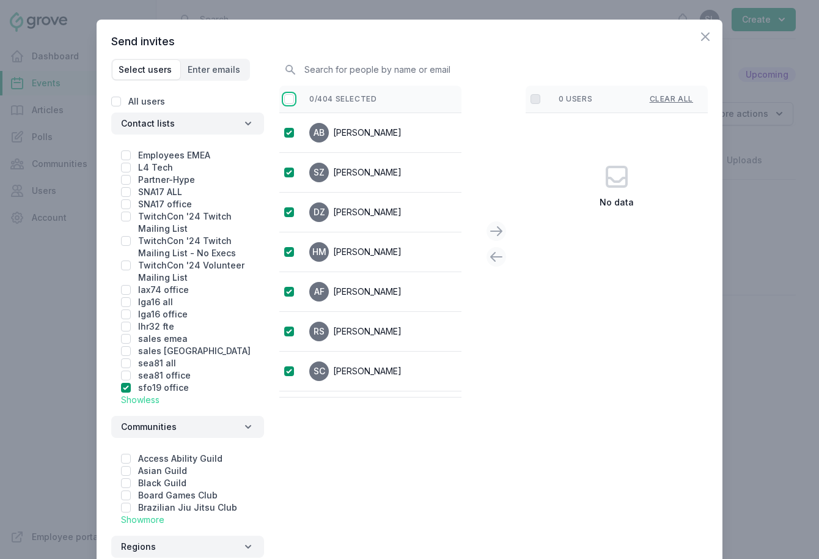
checkbox input "true"
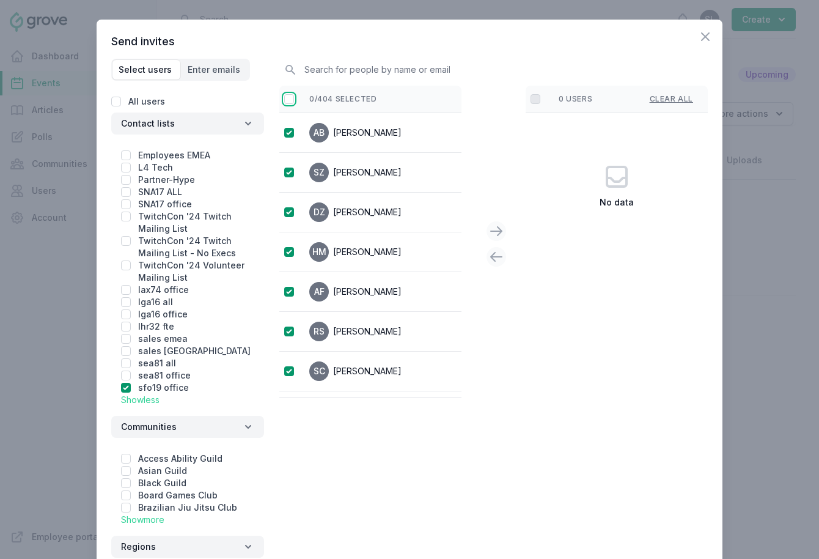
checkbox input "true"
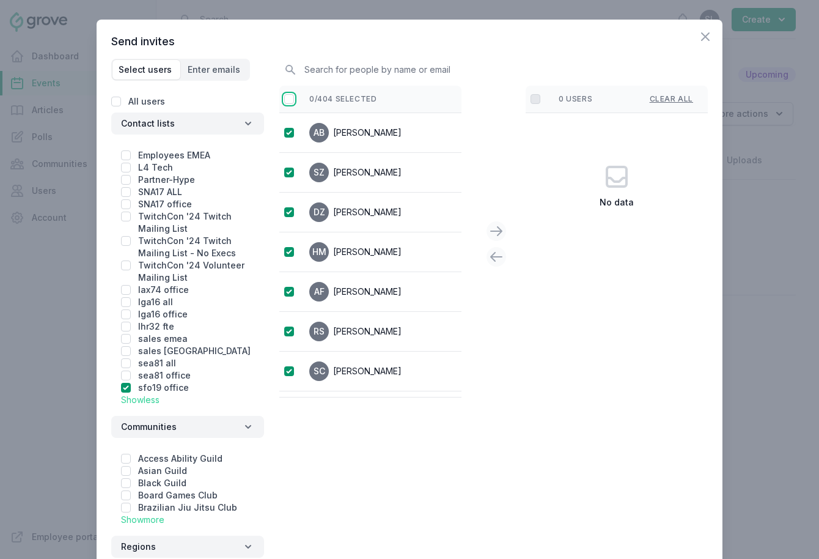
checkbox input "true"
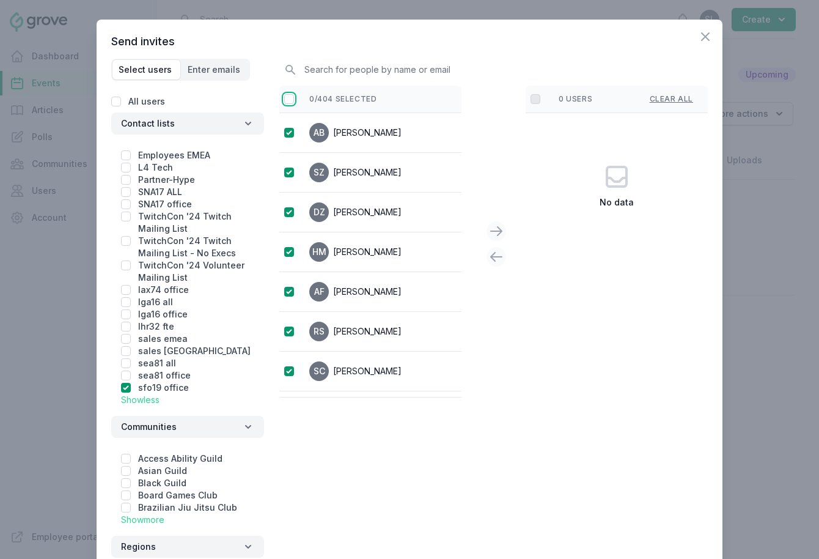
checkbox input "true"
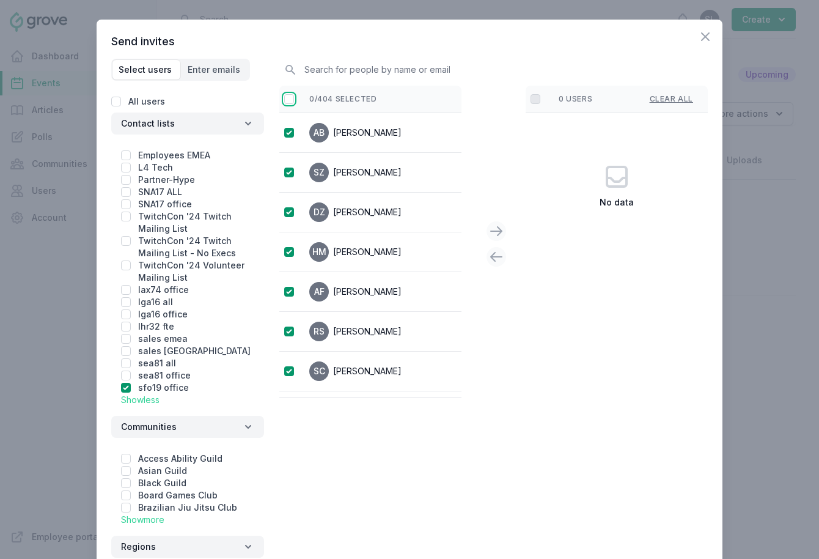
checkbox input "true"
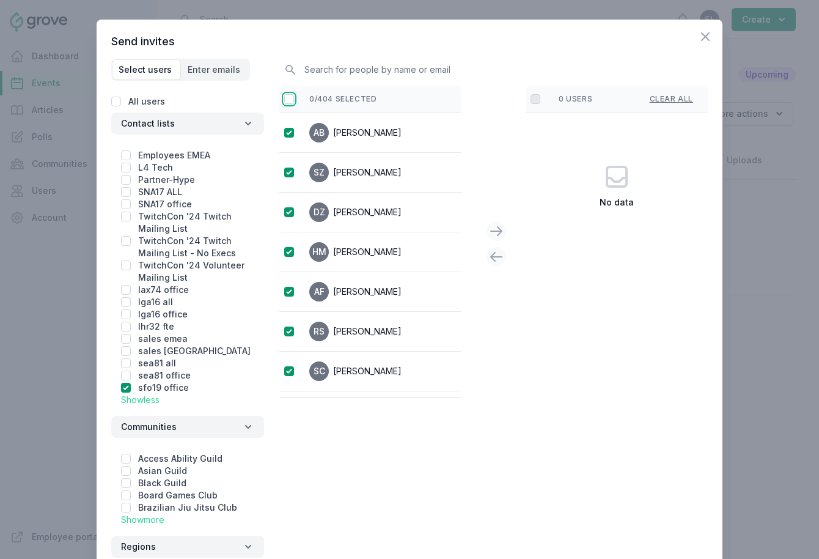
checkbox input "true"
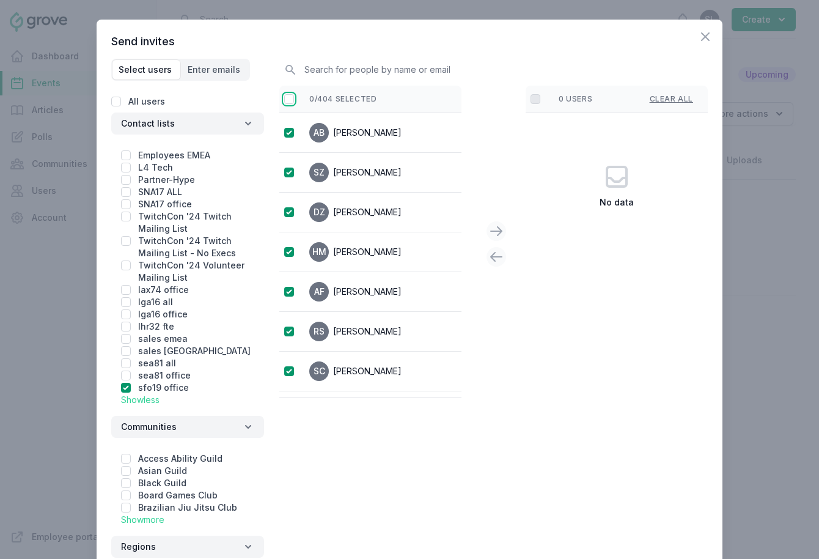
checkbox input "true"
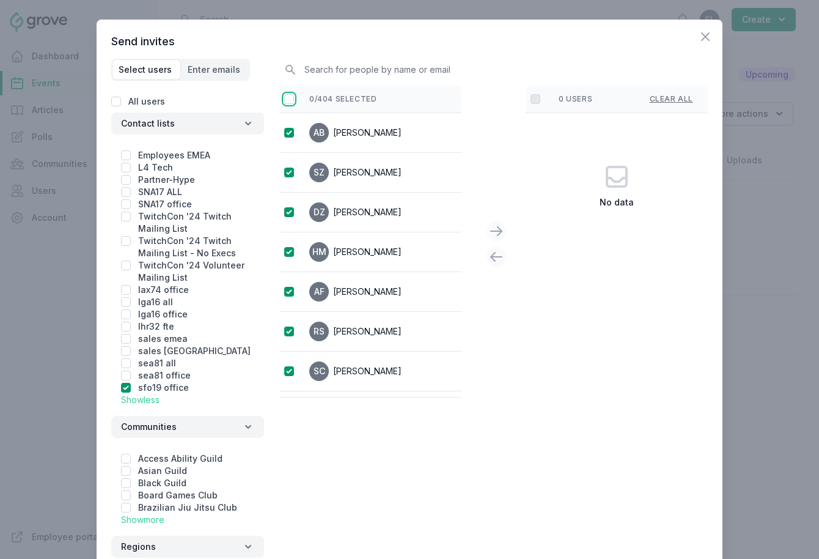
checkbox input "true"
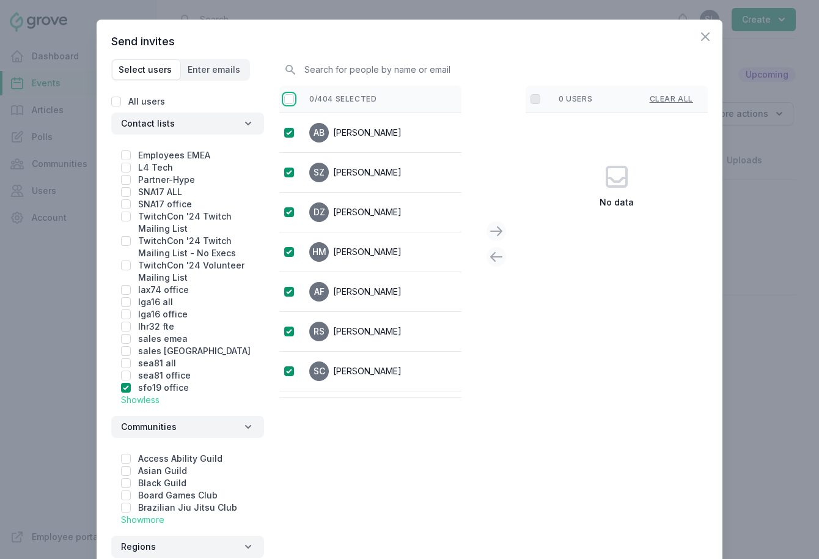
checkbox input "true"
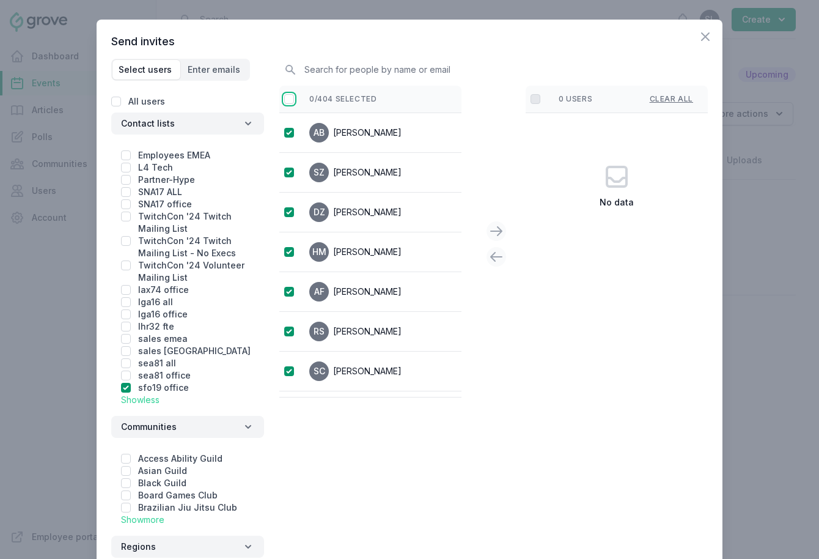
checkbox input "true"
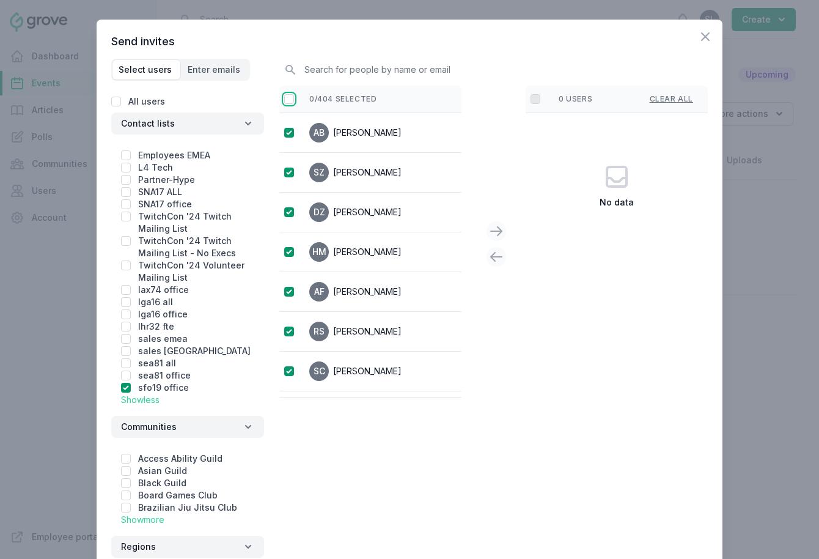
checkbox input "true"
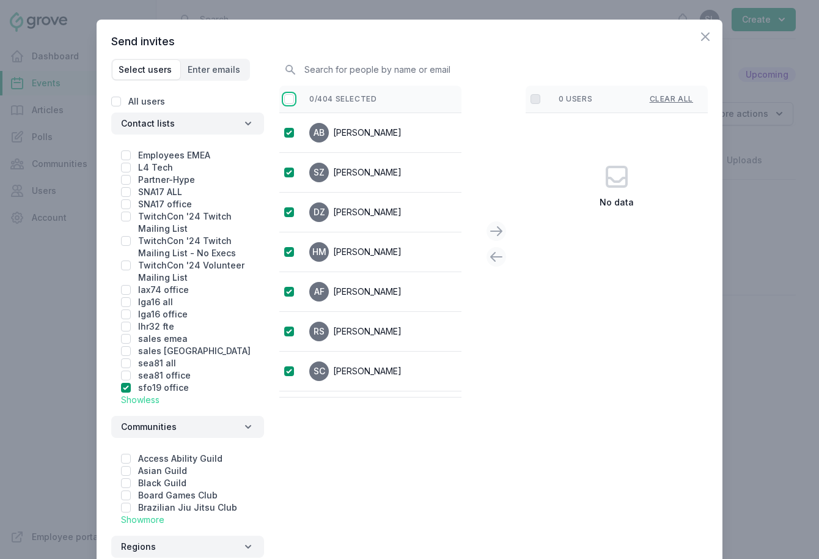
checkbox input "true"
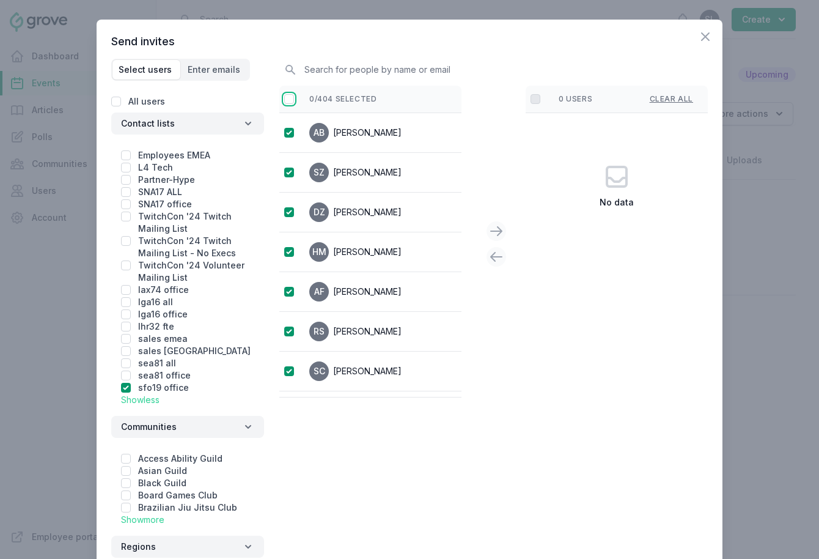
checkbox input "true"
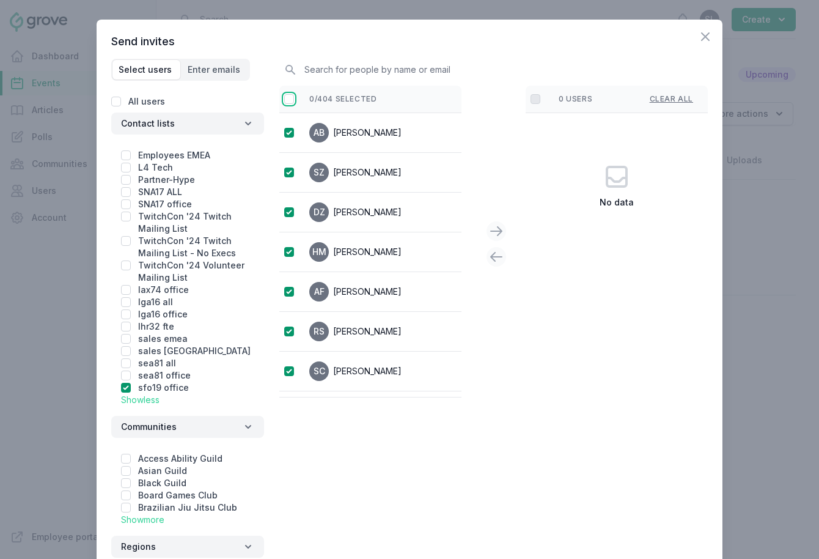
checkbox input "true"
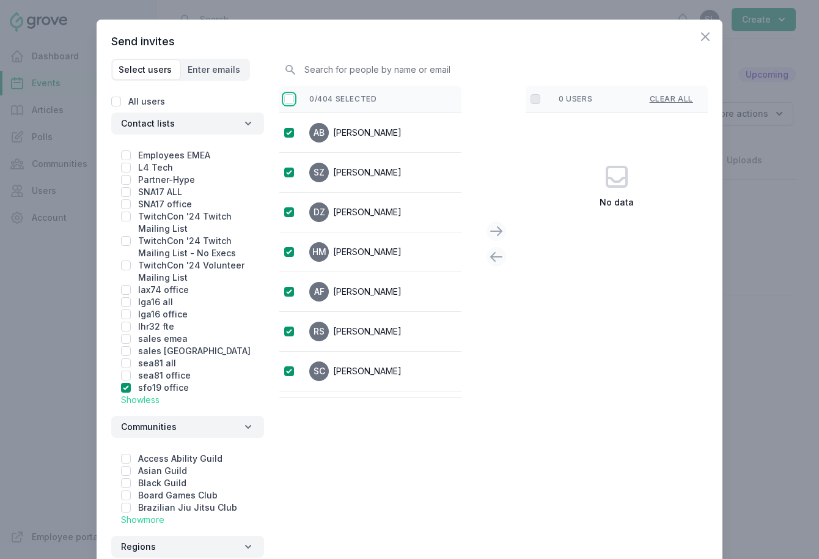
checkbox input "true"
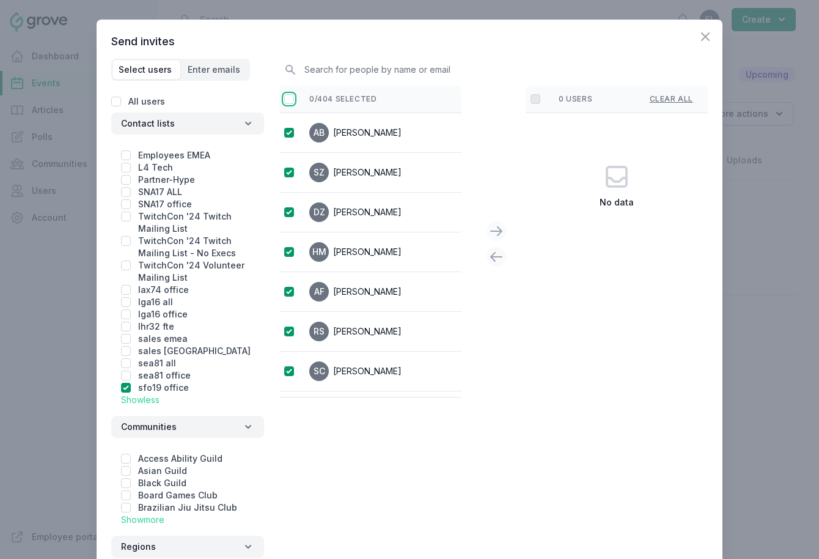
checkbox input "true"
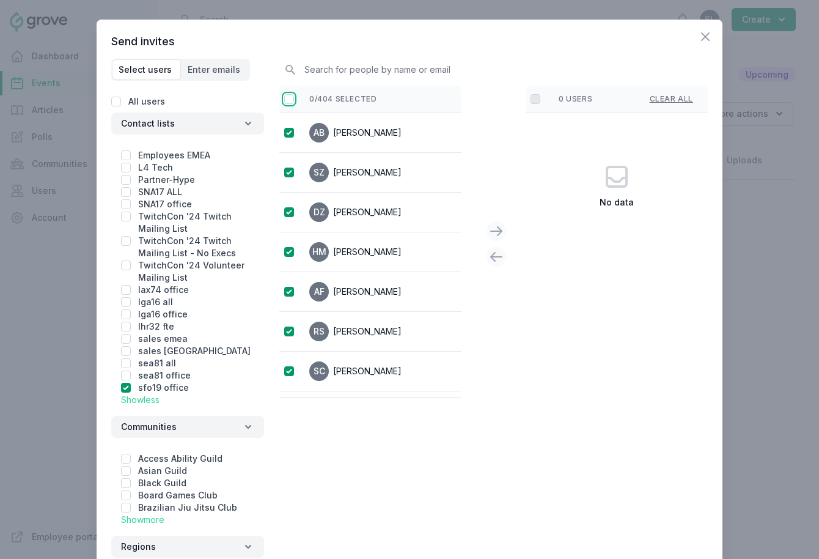
checkbox input "true"
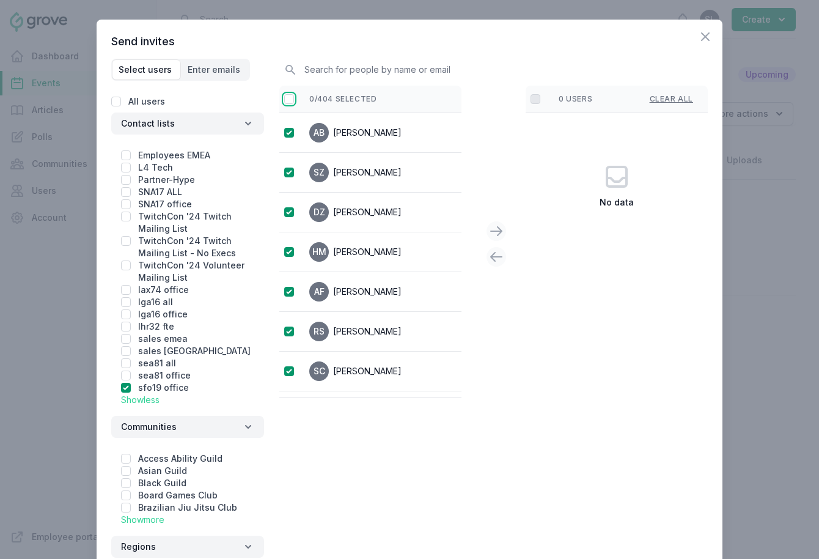
checkbox input "true"
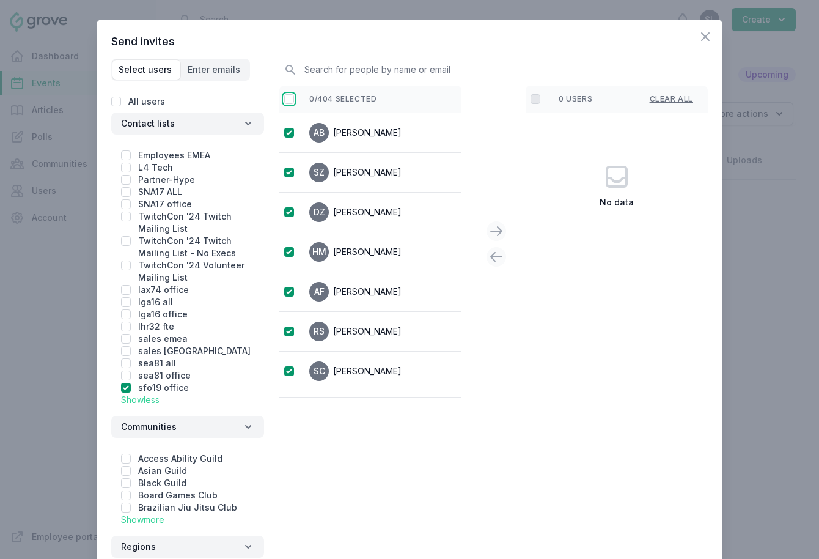
checkbox input "true"
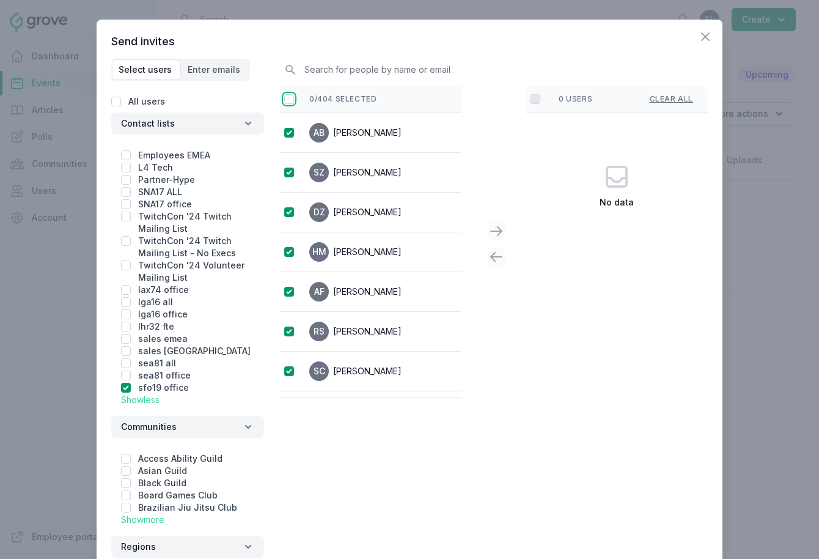
checkbox input "true"
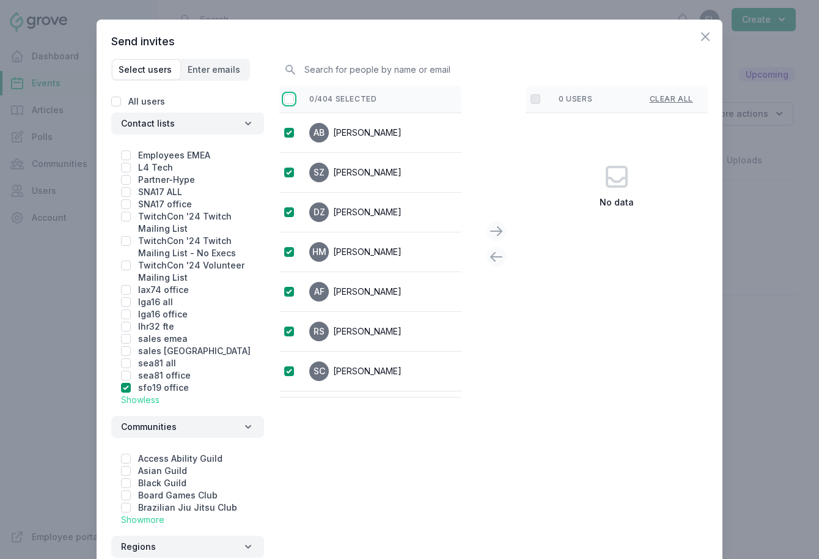
checkbox input "true"
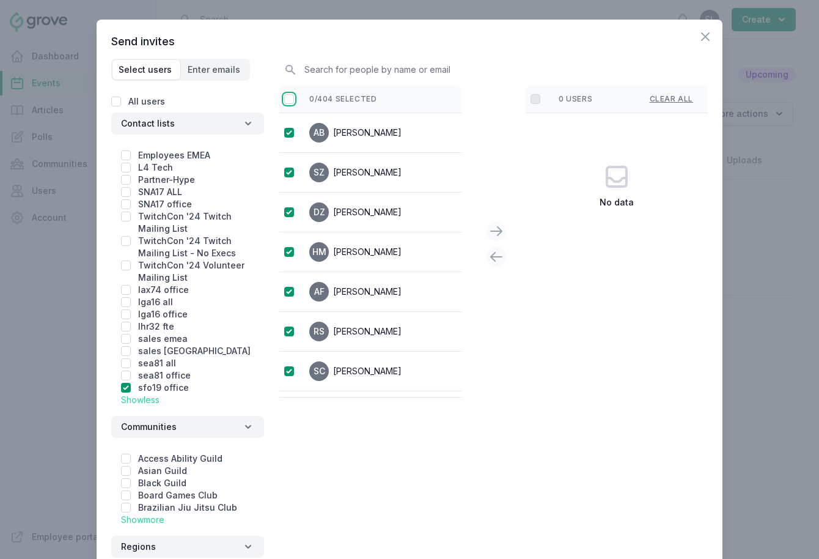
checkbox input "true"
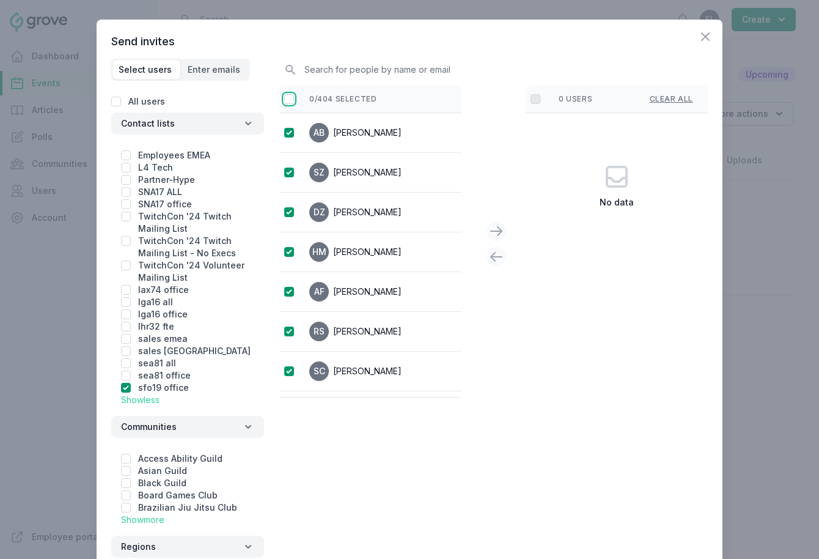
checkbox input "true"
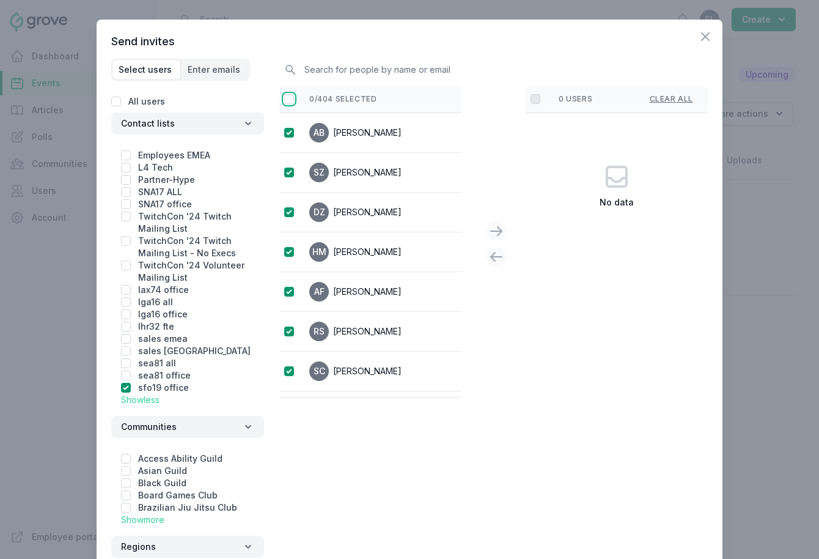
checkbox input "true"
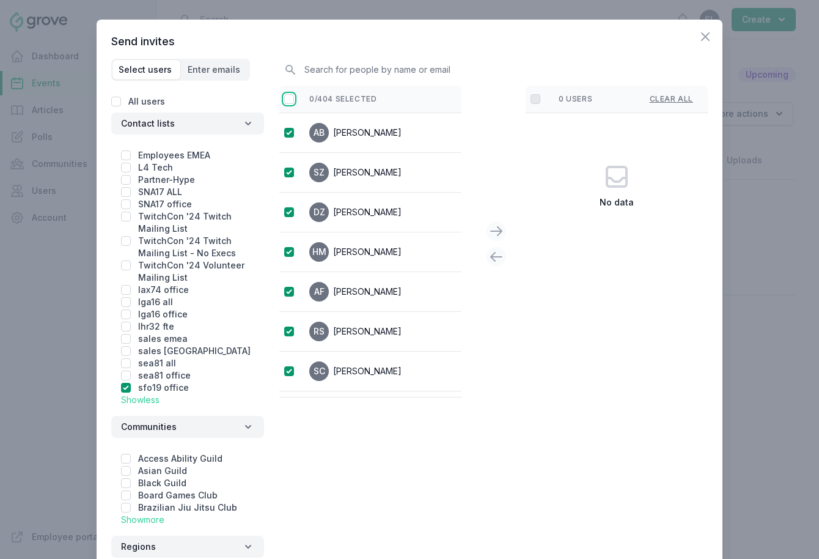
checkbox input "true"
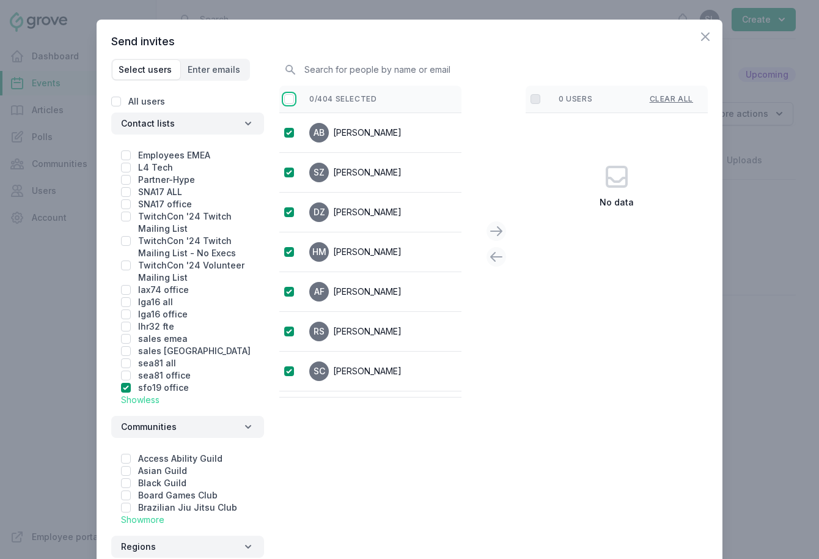
checkbox input "true"
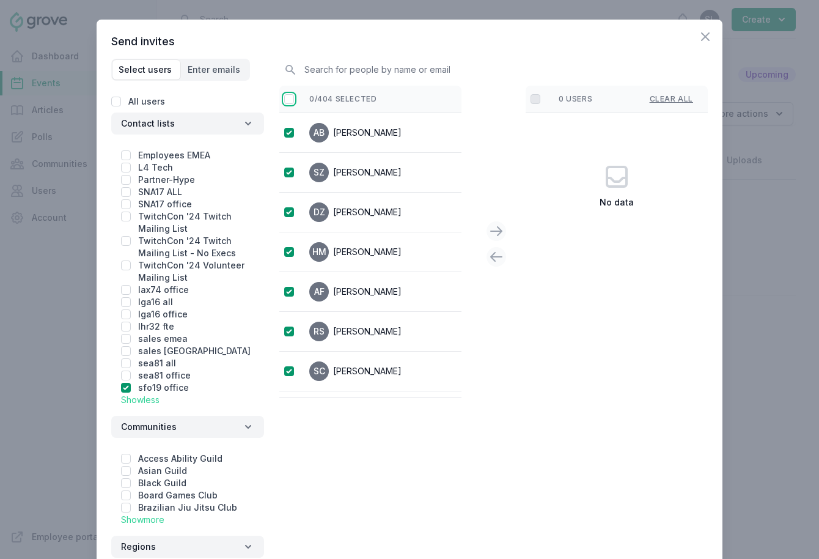
checkbox input "true"
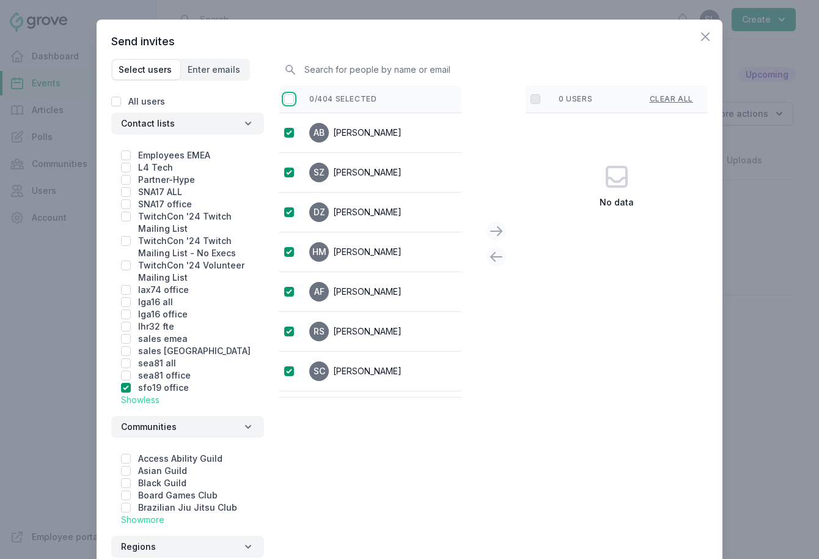
checkbox input "true"
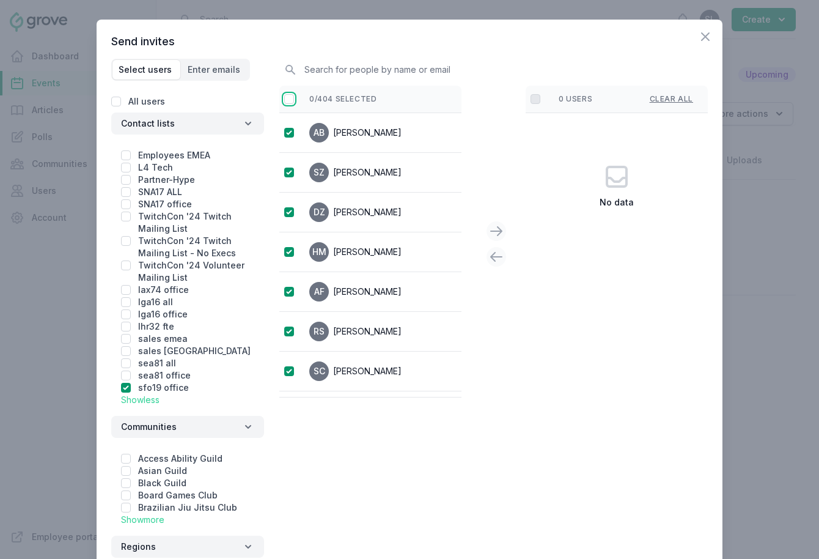
checkbox input "true"
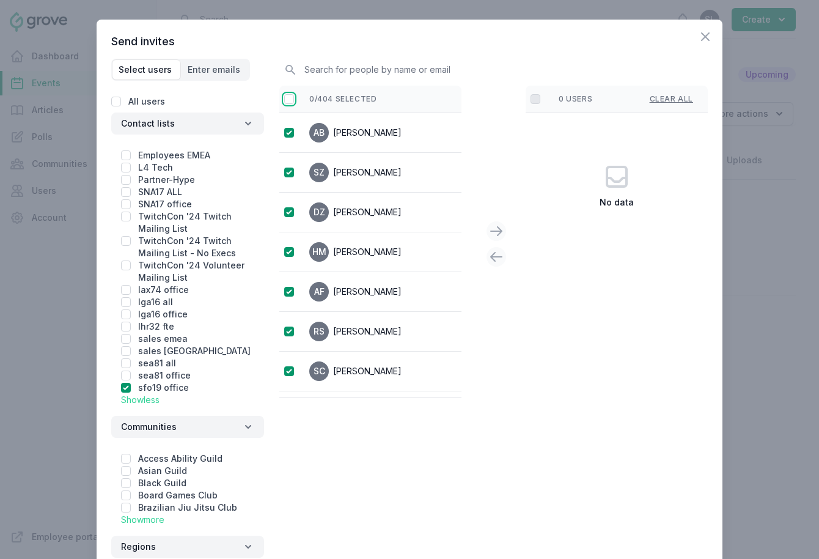
checkbox input "true"
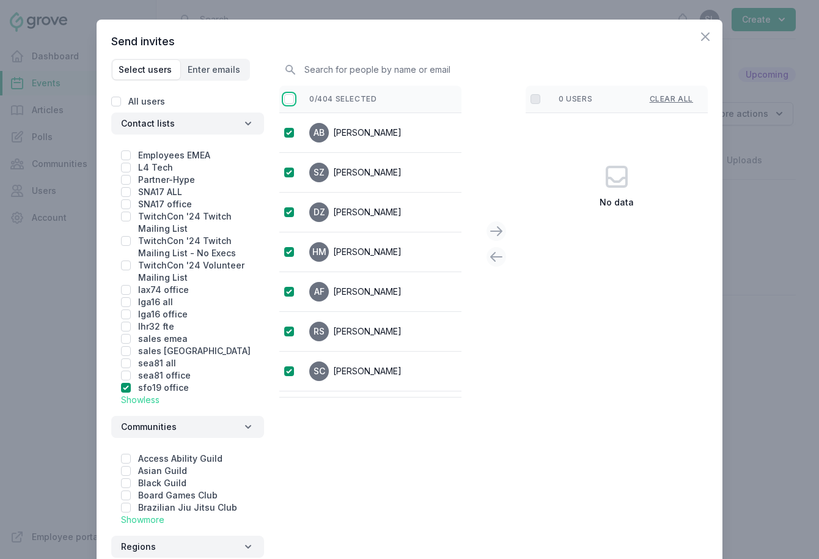
checkbox input "true"
click at [494, 226] on icon at bounding box center [496, 231] width 15 height 15
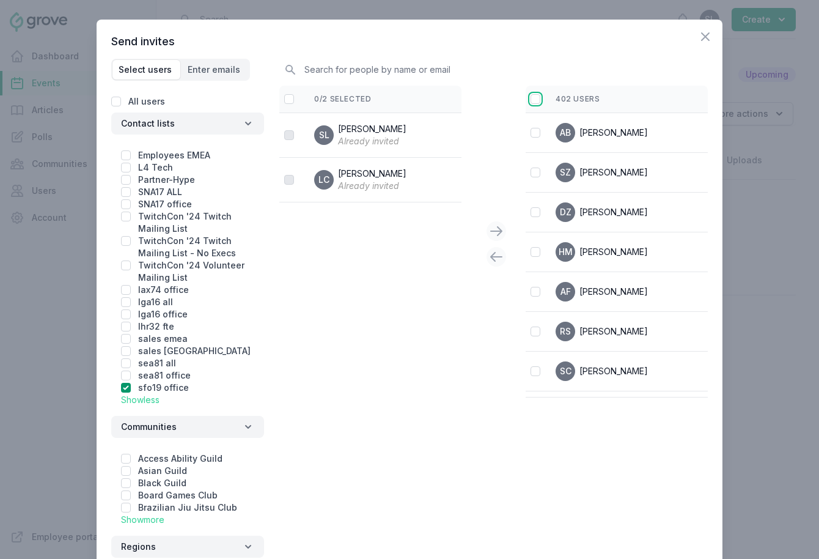
click at [536, 101] on input "checkbox" at bounding box center [535, 99] width 10 height 10
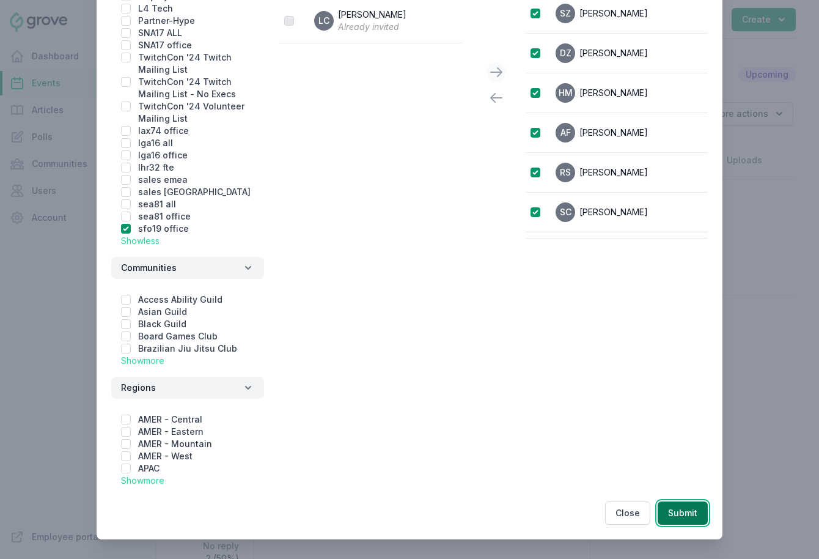
click at [681, 515] on button "Submit" at bounding box center [683, 512] width 50 height 23
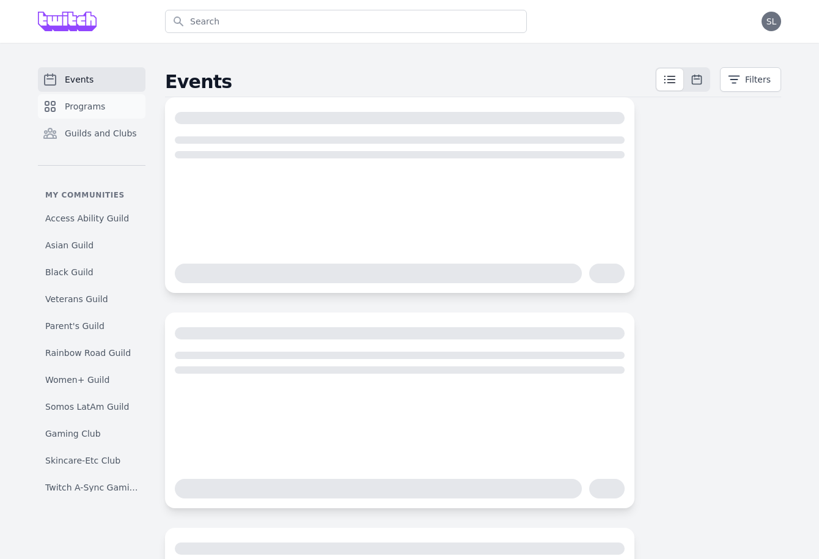
click at [88, 105] on span "Programs" at bounding box center [85, 106] width 40 height 12
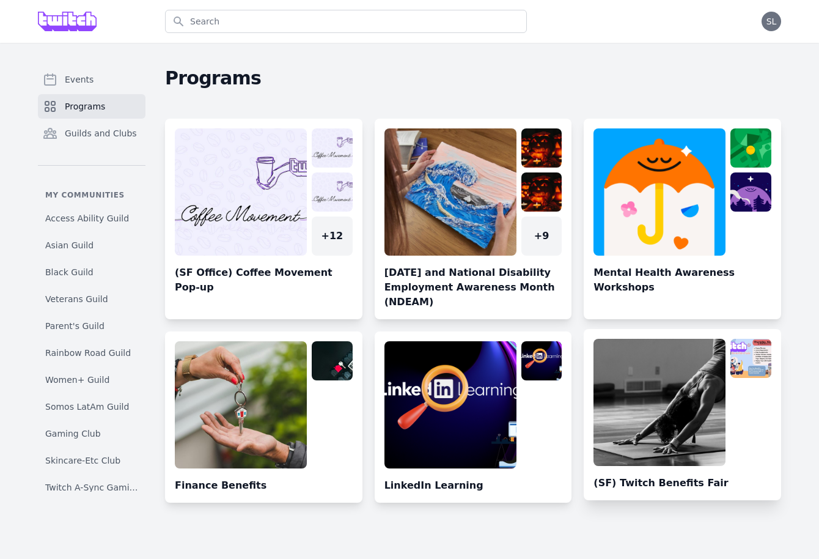
click at [629, 380] on link at bounding box center [682, 419] width 197 height 161
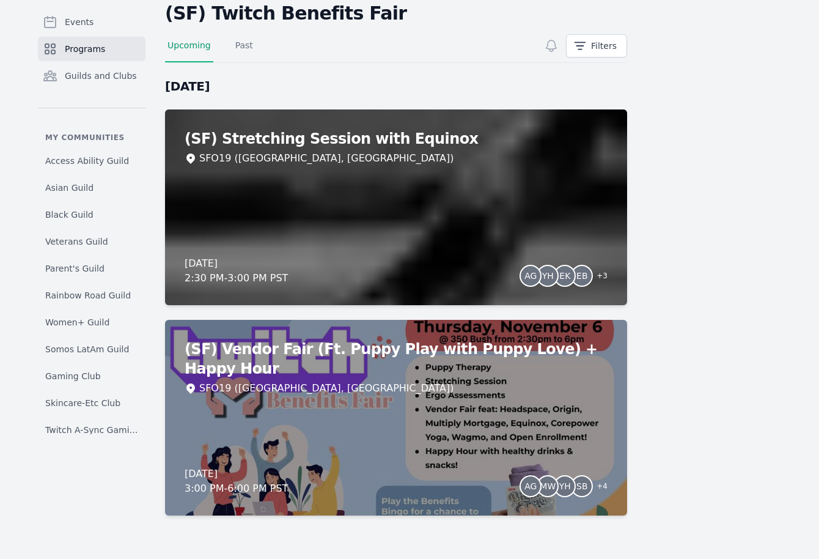
scroll to position [70, 0]
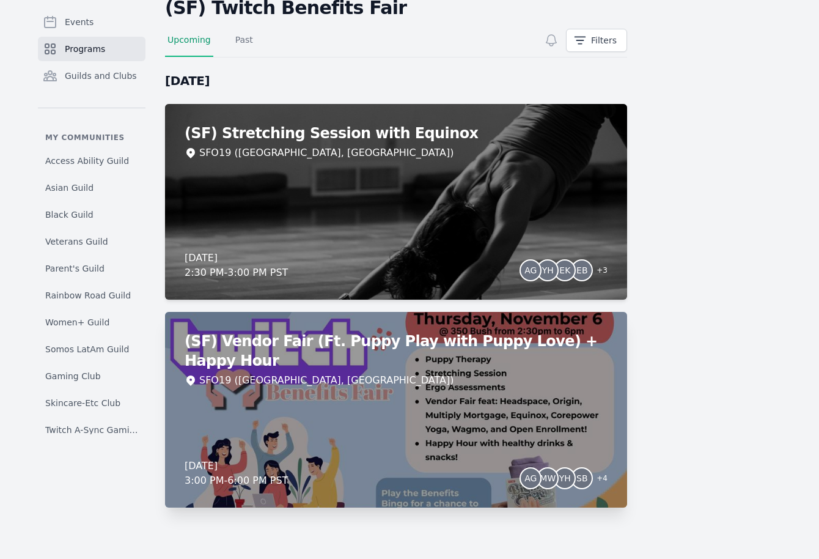
click at [502, 383] on div "(SF) Vendor Fair (Ft. Puppy Play with Puppy Love) + Happy Hour SFO19 ([GEOGRAPH…" at bounding box center [396, 410] width 462 height 196
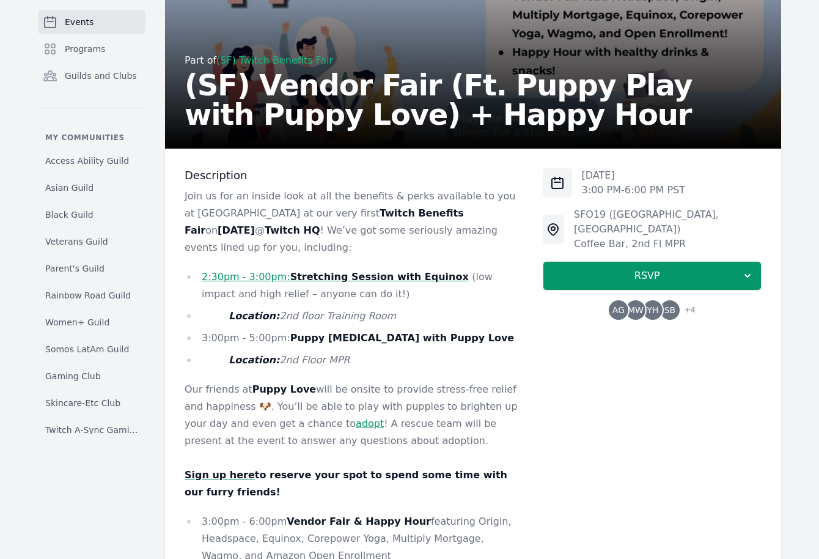
scroll to position [156, 0]
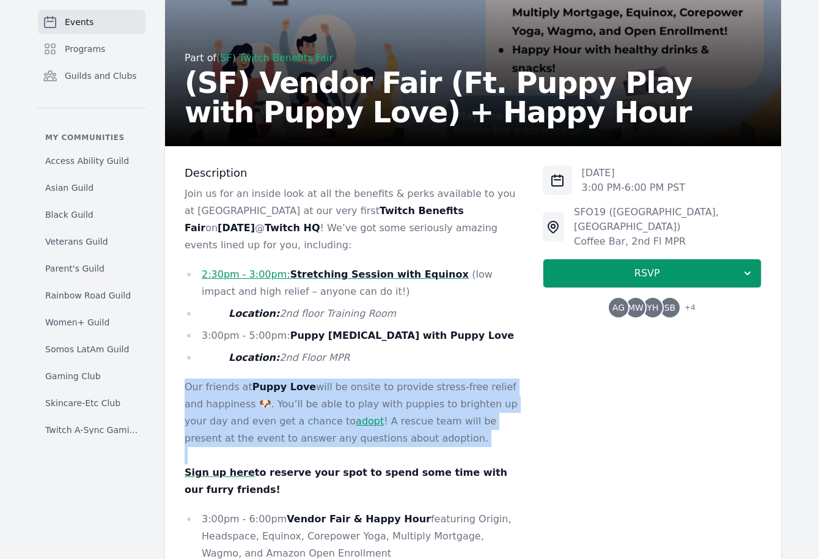
drag, startPoint x: 336, startPoint y: 345, endPoint x: 335, endPoint y: 440, distance: 95.3
click at [335, 440] on div "Join us for an inside look at all the benefits & perks available to you at Twit…" at bounding box center [354, 459] width 339 height 548
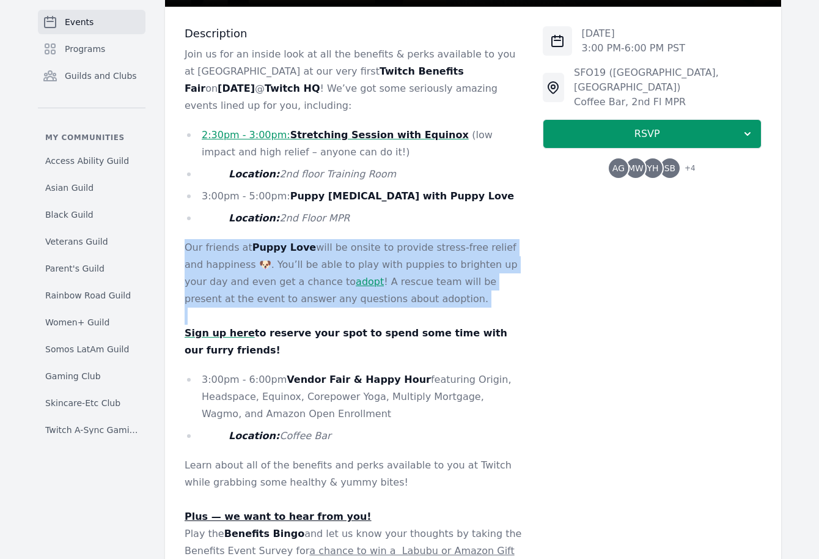
click at [441, 263] on p "Our friends at Puppy Love will be onsite to provide stress-free relief and happ…" at bounding box center [354, 273] width 339 height 68
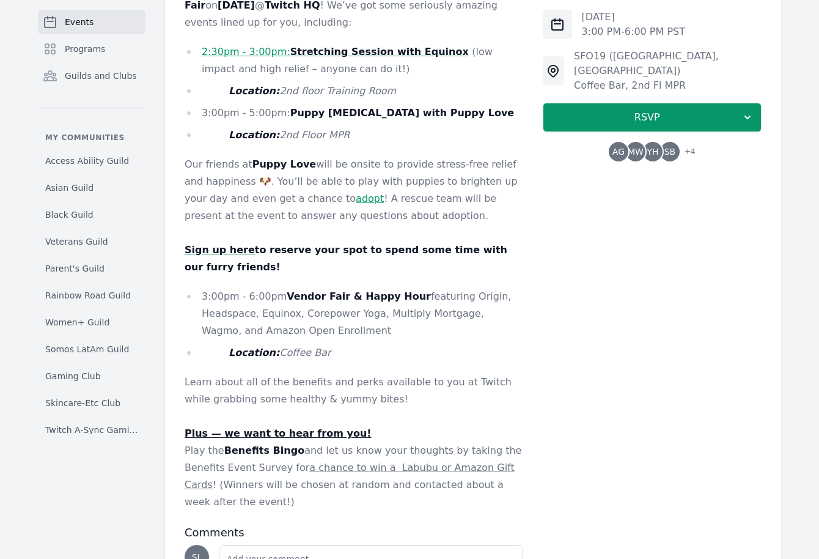
scroll to position [380, 0]
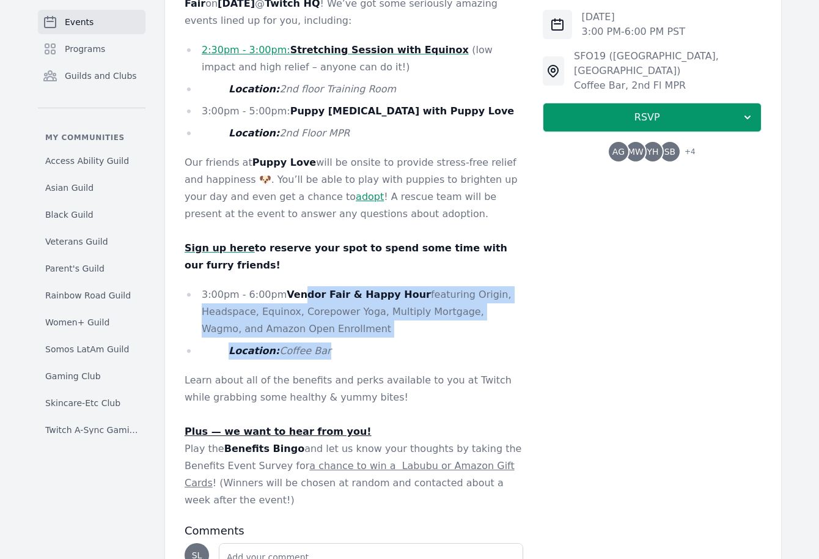
drag, startPoint x: 303, startPoint y: 279, endPoint x: 335, endPoint y: 332, distance: 61.7
click at [335, 332] on ul "3:00pm - 6:00pm Vendor Fair & Happy Hour featuring Origin, Headspace, Equinox, …" at bounding box center [354, 322] width 339 height 73
click at [335, 342] on li "Location: Coffee Bar" at bounding box center [354, 350] width 339 height 17
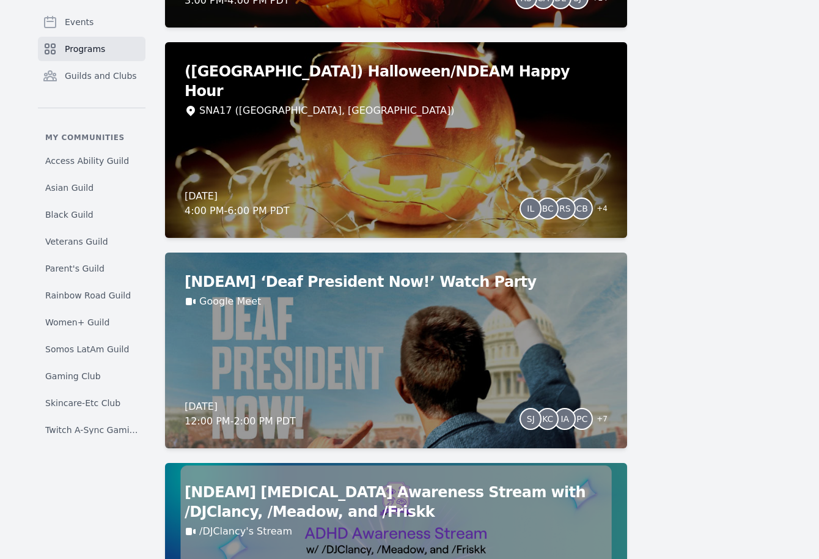
scroll to position [921, 0]
